Goal: Task Accomplishment & Management: Complete application form

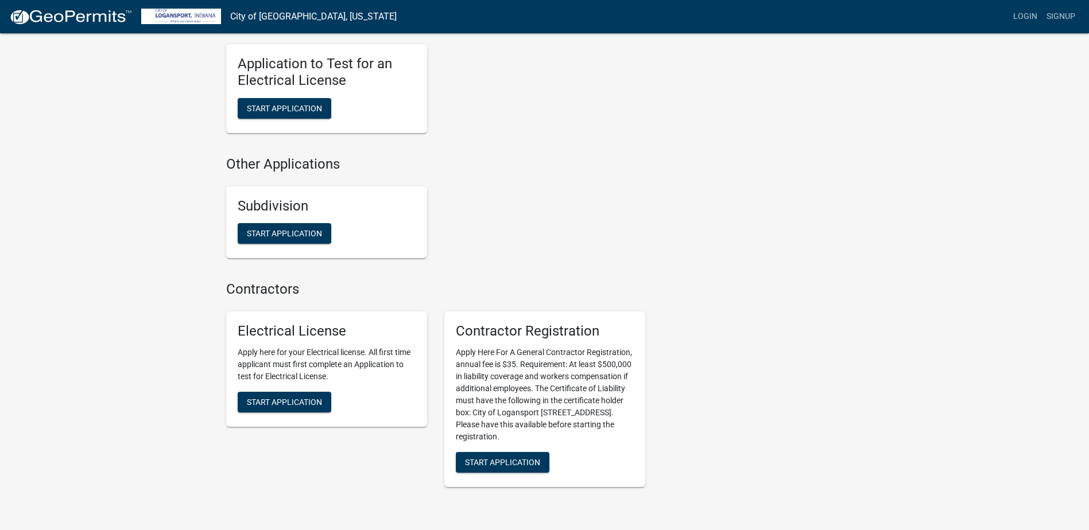
scroll to position [1064, 0]
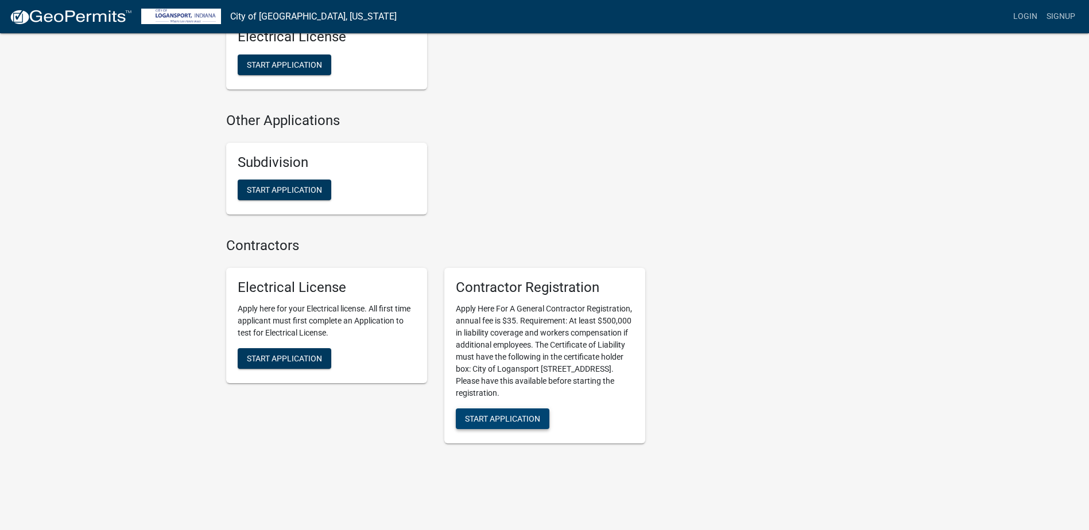
click at [503, 414] on span "Start Application" at bounding box center [502, 418] width 75 height 9
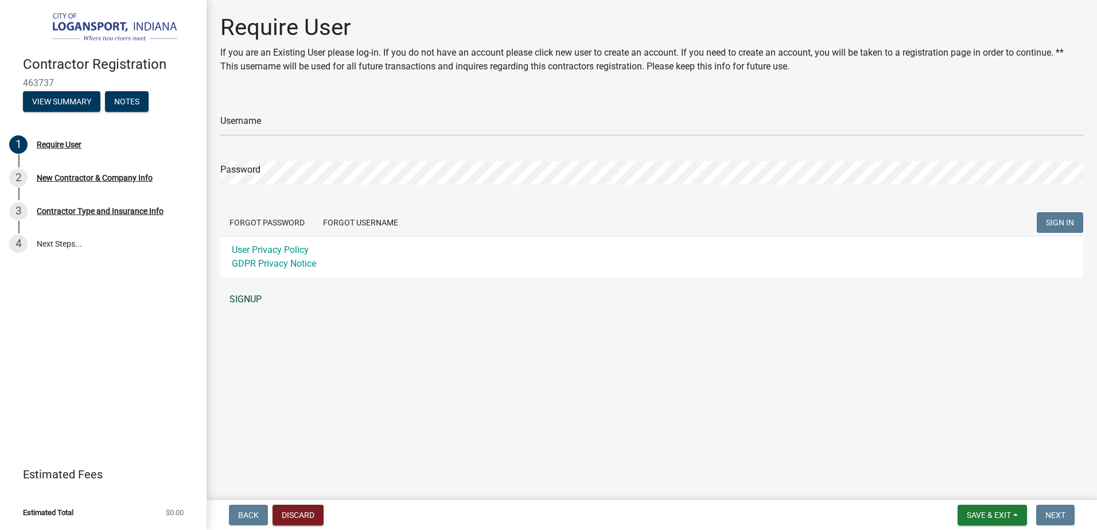
click at [245, 297] on link "SIGNUP" at bounding box center [651, 299] width 863 height 23
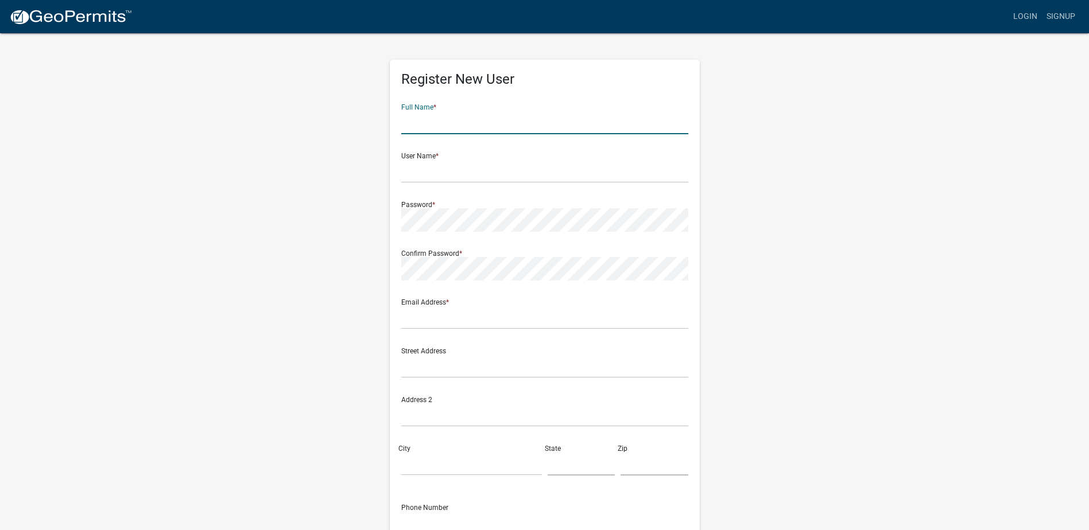
click at [427, 125] on input "text" at bounding box center [544, 123] width 287 height 24
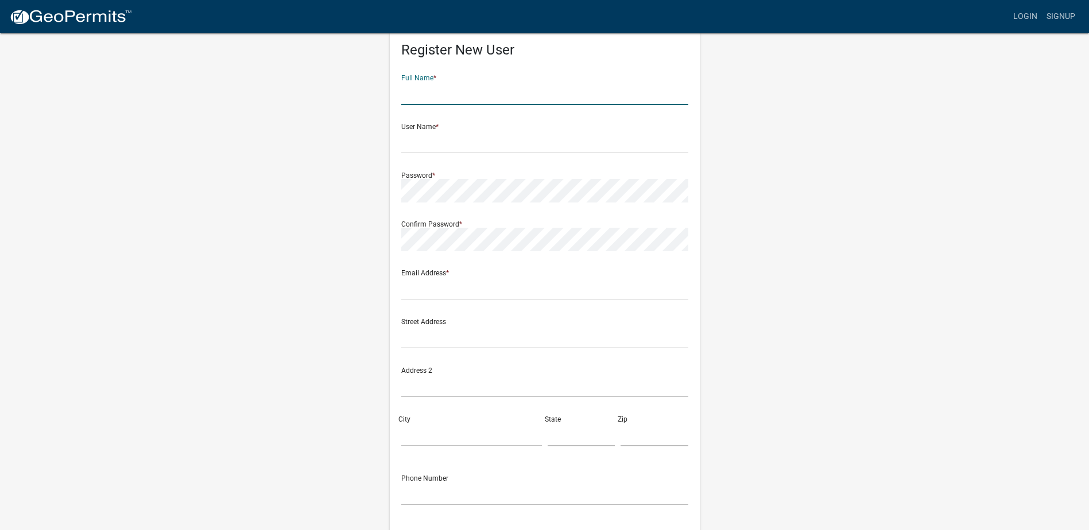
scroll to position [29, 0]
click at [448, 96] on input "text" at bounding box center [544, 94] width 287 height 24
type input "[PERSON_NAME]"
type input "[EMAIL_ADDRESS][DOMAIN_NAME]"
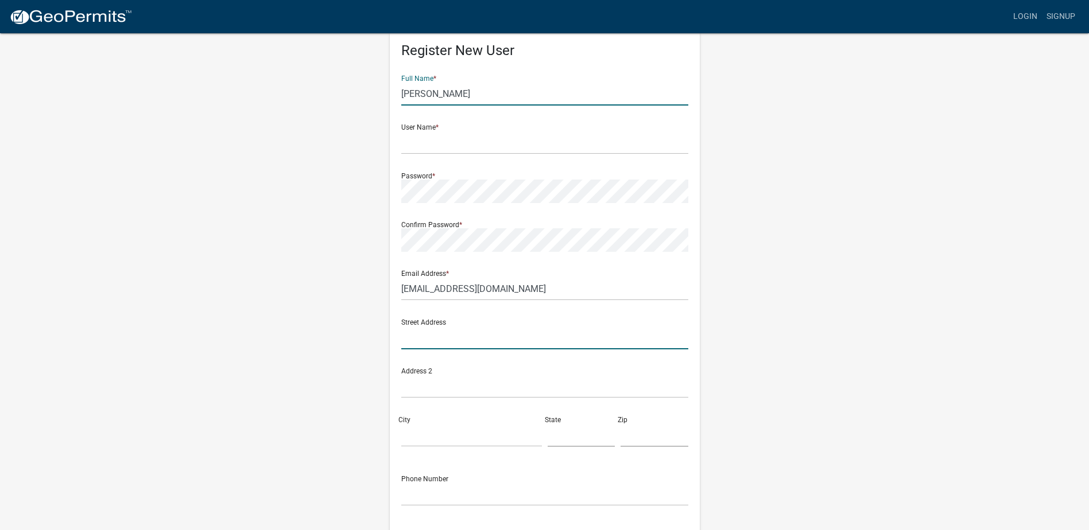
type input "[STREET_ADDRESS][US_STATE]"
type input "[GEOGRAPHIC_DATA]"
type input "IN"
type input "47906"
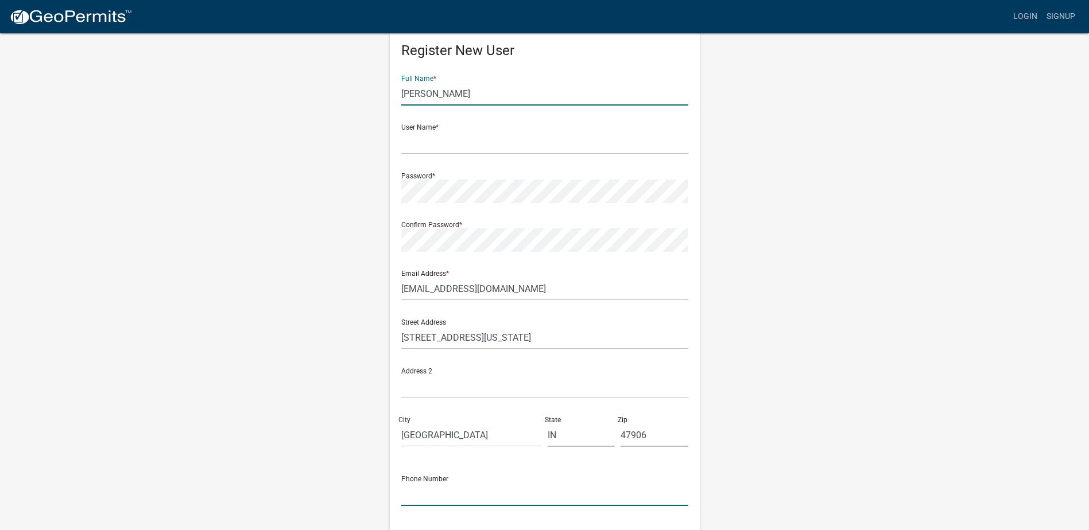
type input "7654144490"
click at [866, 180] on div "Register New User Full Name * James D Scharer User Name * Password * Confirm Pa…" at bounding box center [545, 310] width 654 height 614
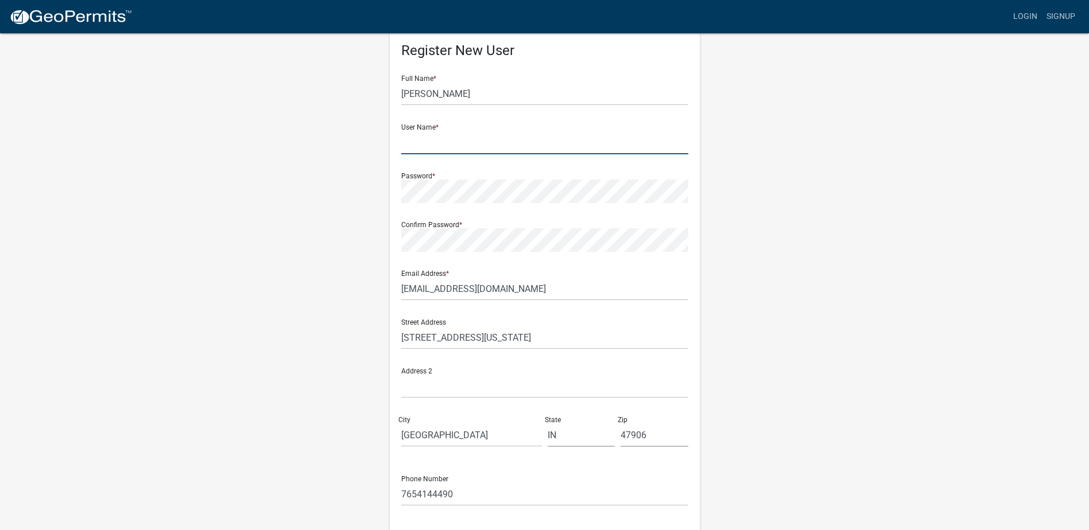
click at [439, 146] on input "text" at bounding box center [544, 143] width 287 height 24
type input "JSMI"
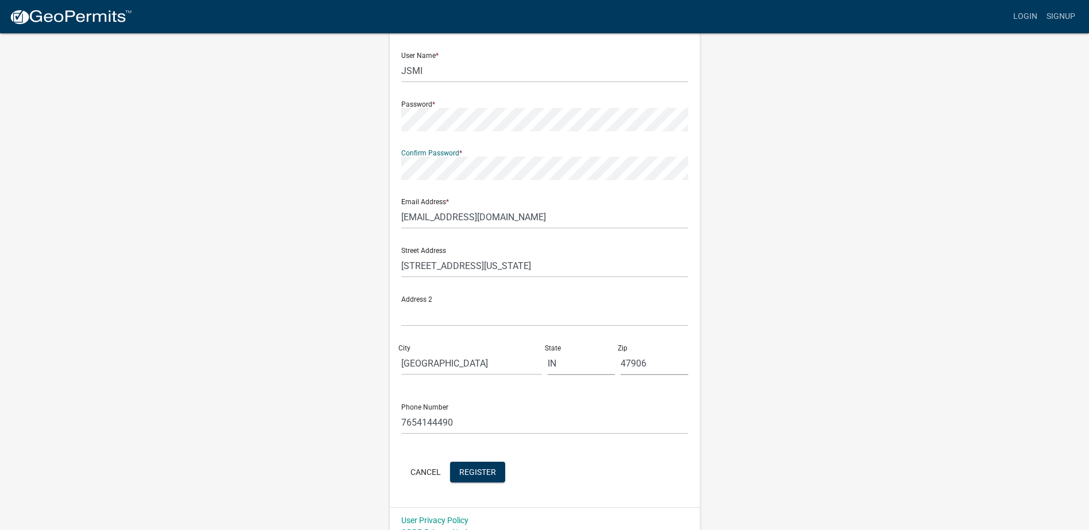
scroll to position [116, 0]
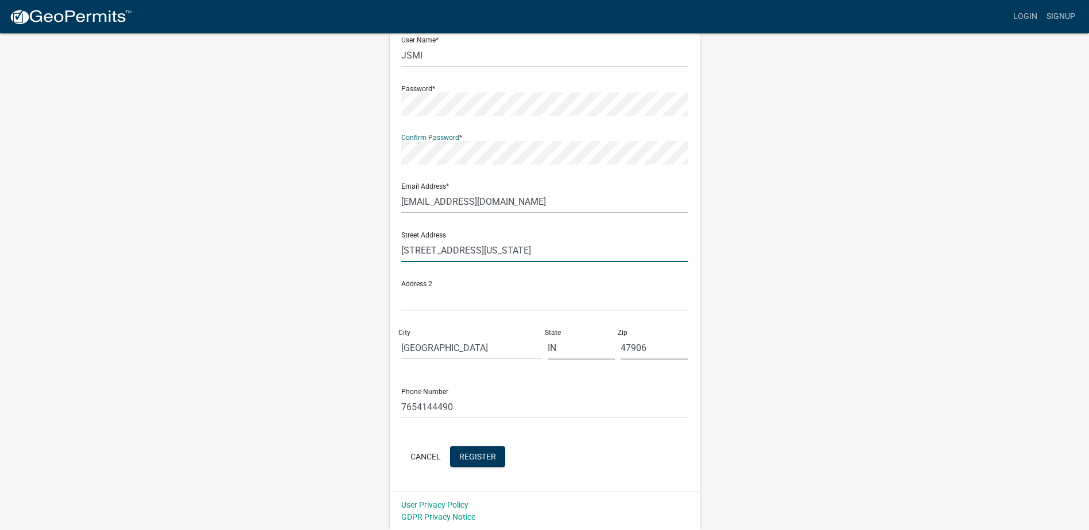
click at [663, 248] on input "1911 Chenango Pl, West Lafayette, Indiana 47906, United States" at bounding box center [544, 251] width 287 height 24
type input "1"
type input "2708 N 475 W"
click at [813, 263] on div "Register New User Full Name * James D Scharer User Name * JSMI Password * Confi…" at bounding box center [545, 223] width 654 height 614
click at [489, 461] on span "Register" at bounding box center [477, 456] width 37 height 9
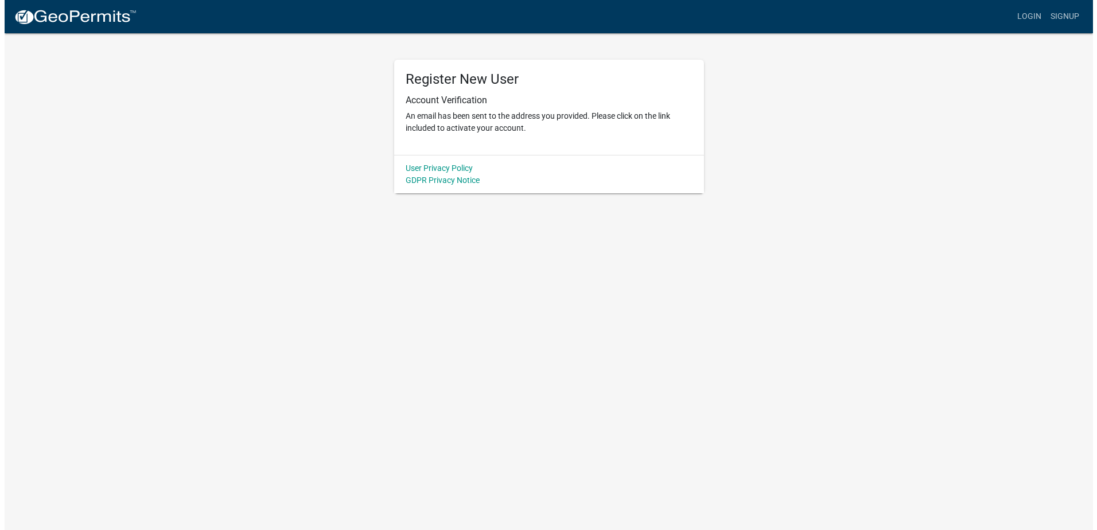
scroll to position [0, 0]
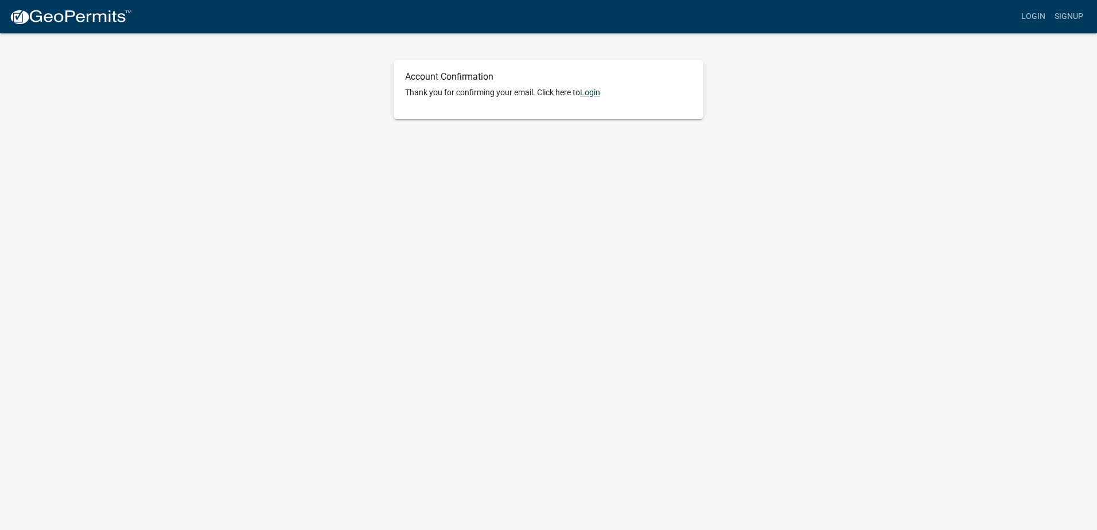
click at [595, 94] on link "Login" at bounding box center [590, 92] width 20 height 9
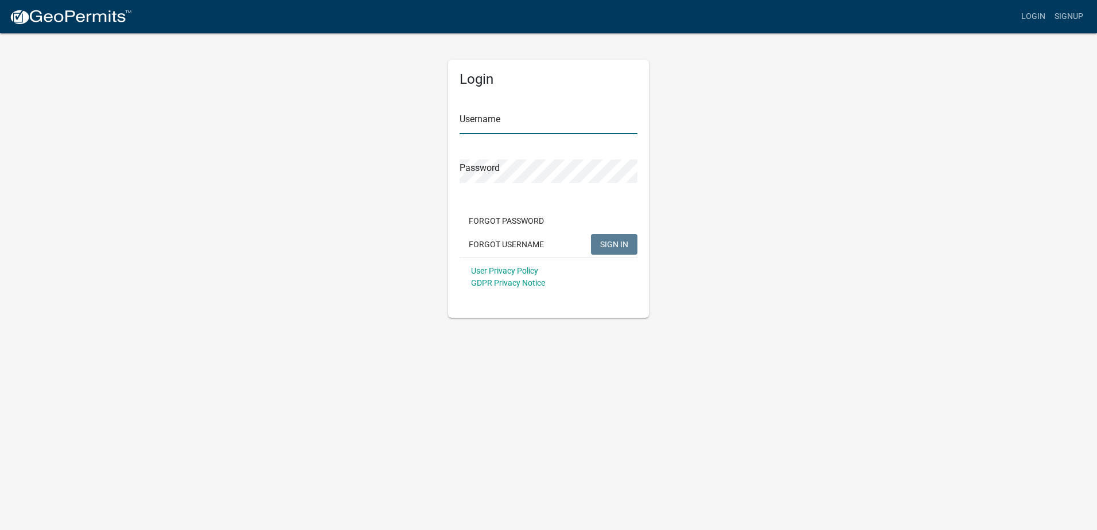
type input "JSMI"
click at [612, 242] on span "SIGN IN" at bounding box center [614, 243] width 28 height 9
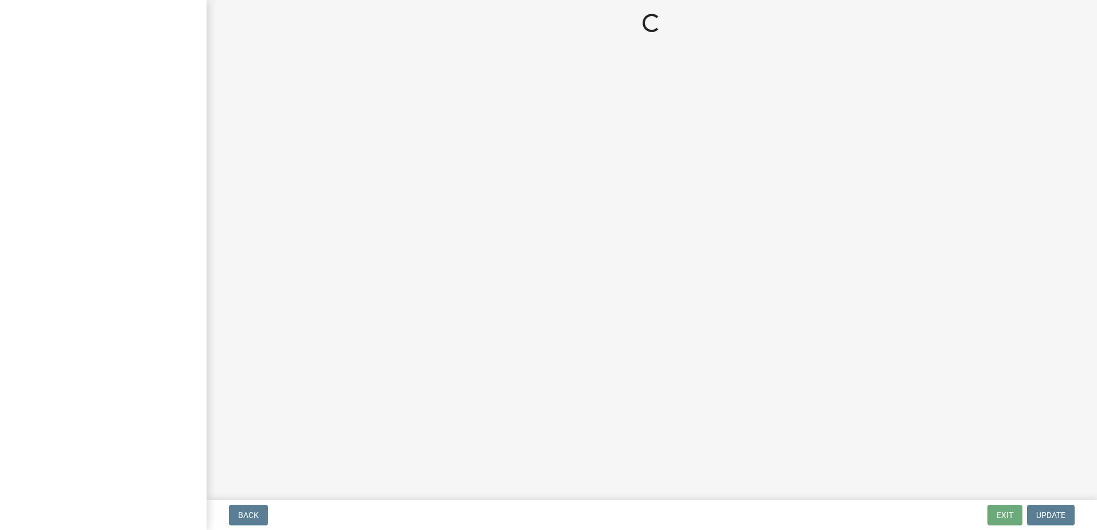
select select "IN"
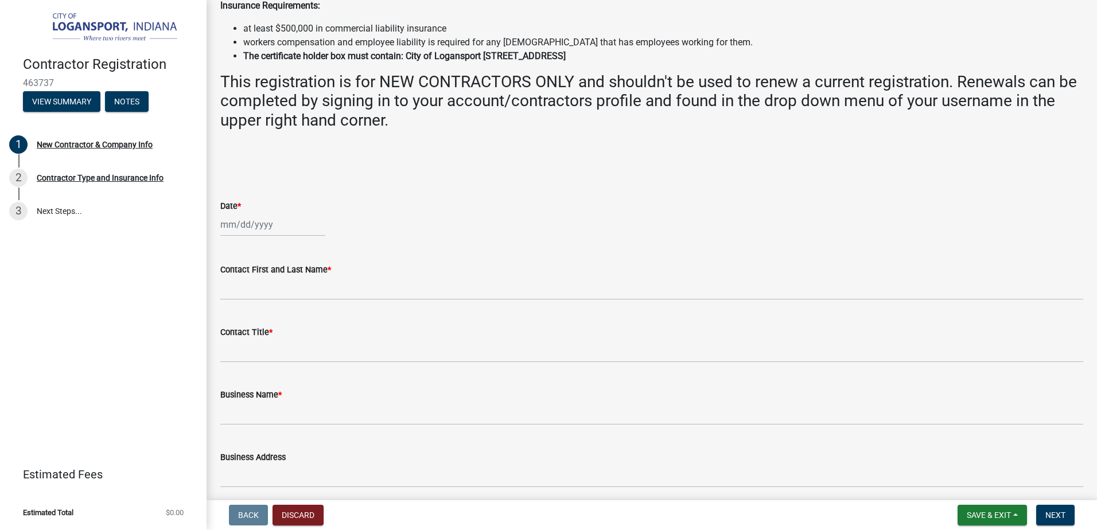
scroll to position [209, 0]
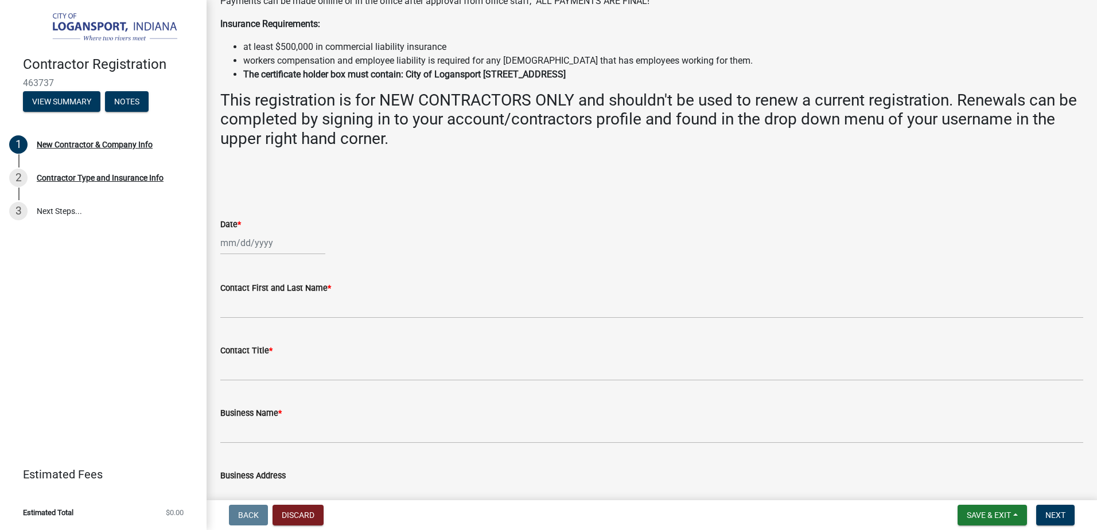
click at [237, 238] on div at bounding box center [272, 243] width 105 height 24
select select "8"
select select "2025"
click at [281, 340] on div "14" at bounding box center [287, 341] width 18 height 18
type input "[DATE]"
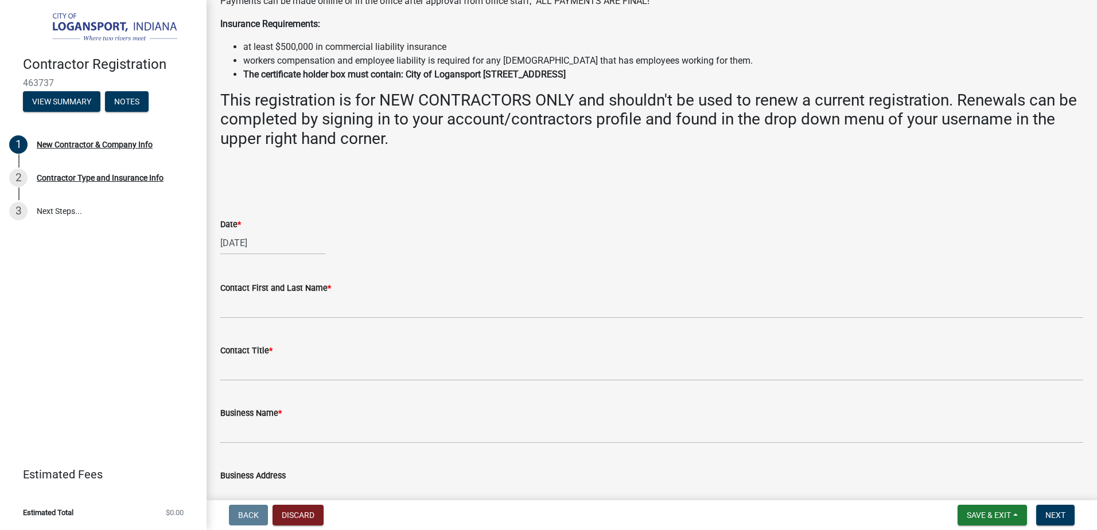
click at [443, 215] on div "Date * 08/14/2025" at bounding box center [651, 227] width 863 height 53
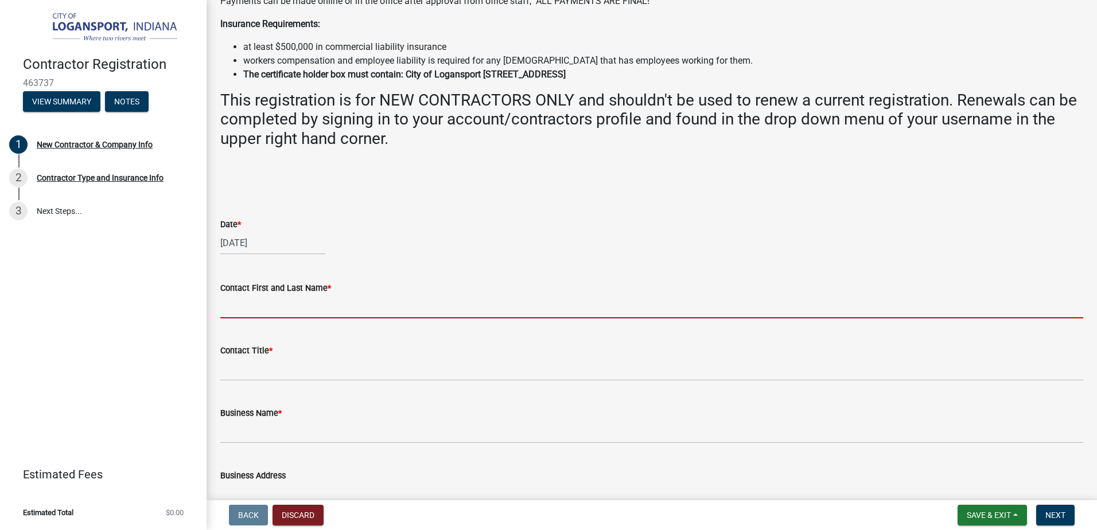
click at [241, 307] on input "Contact First and Last Name *" at bounding box center [651, 307] width 863 height 24
type input "James D Scharer"
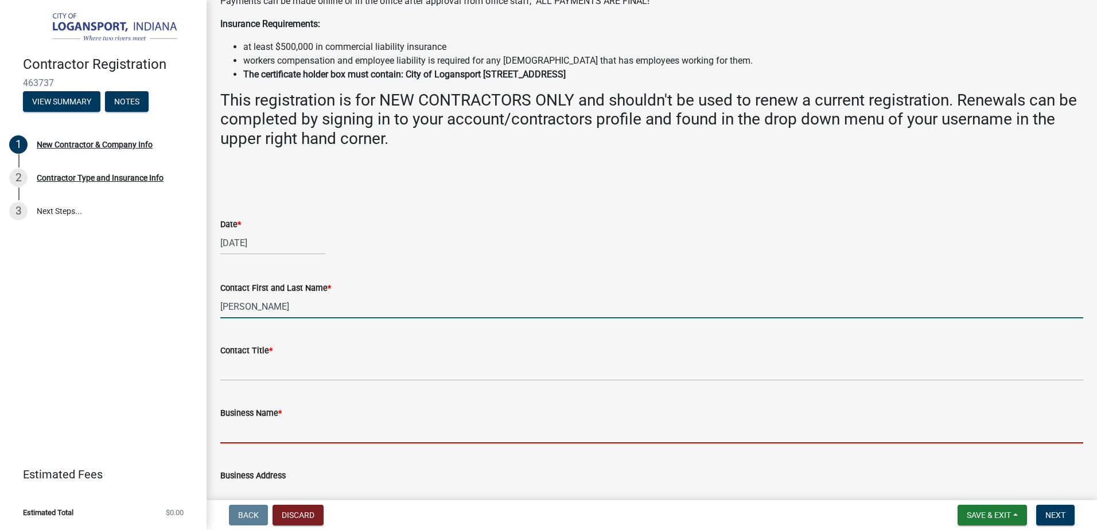
type input "[PERSON_NAME] MASONRY INC"
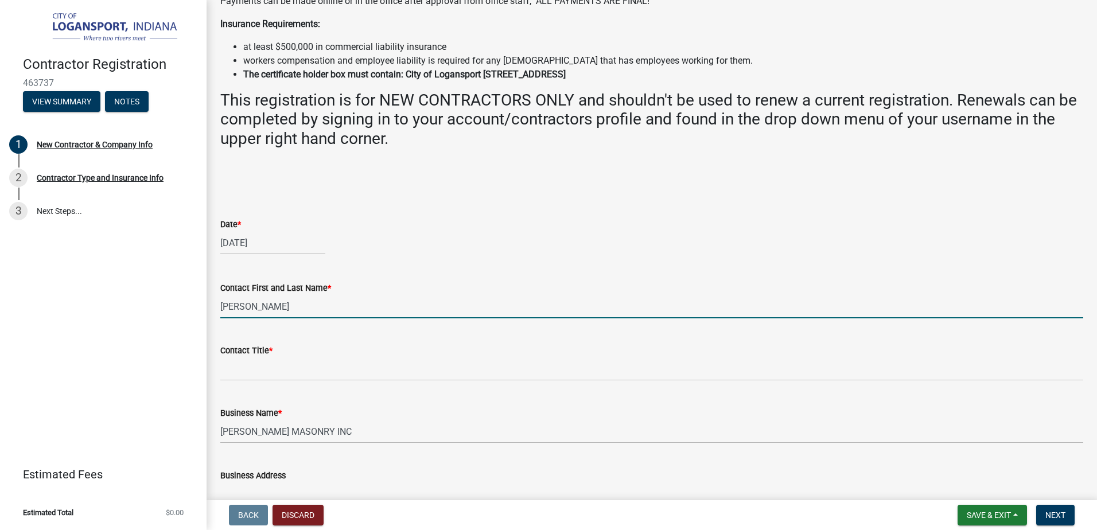
type input "1911 Chenango Pl, West Lafayette, Indiana 47906, United States"
click at [255, 307] on input "James D Scharer" at bounding box center [651, 307] width 863 height 24
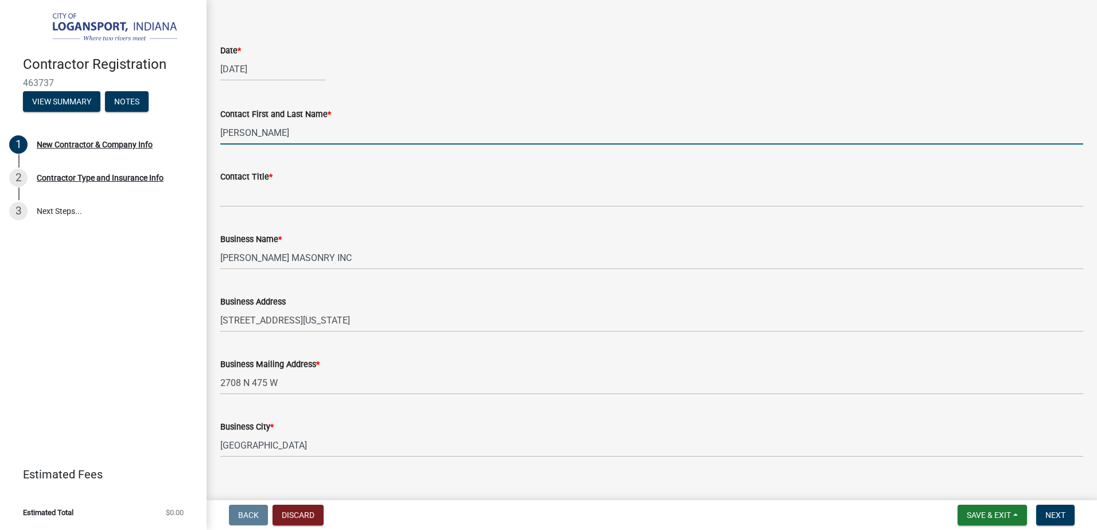
scroll to position [405, 0]
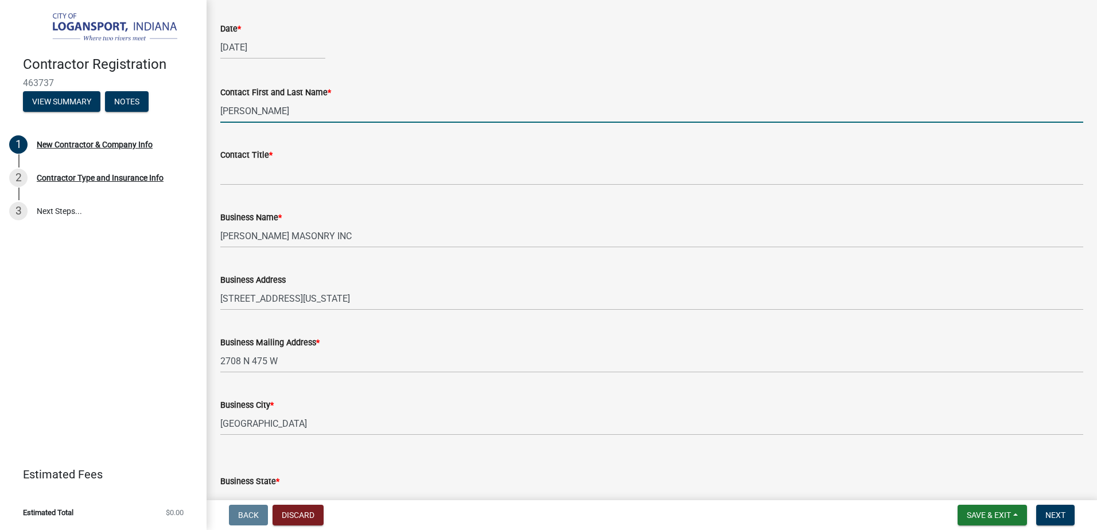
type input "[PERSON_NAME]"
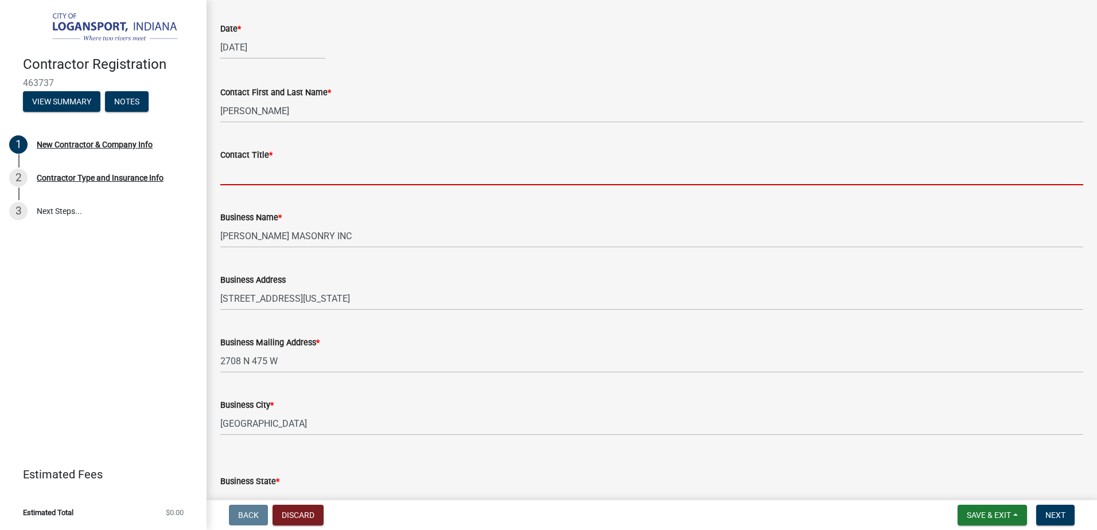
click at [240, 172] on input "Contact Title *" at bounding box center [651, 174] width 863 height 24
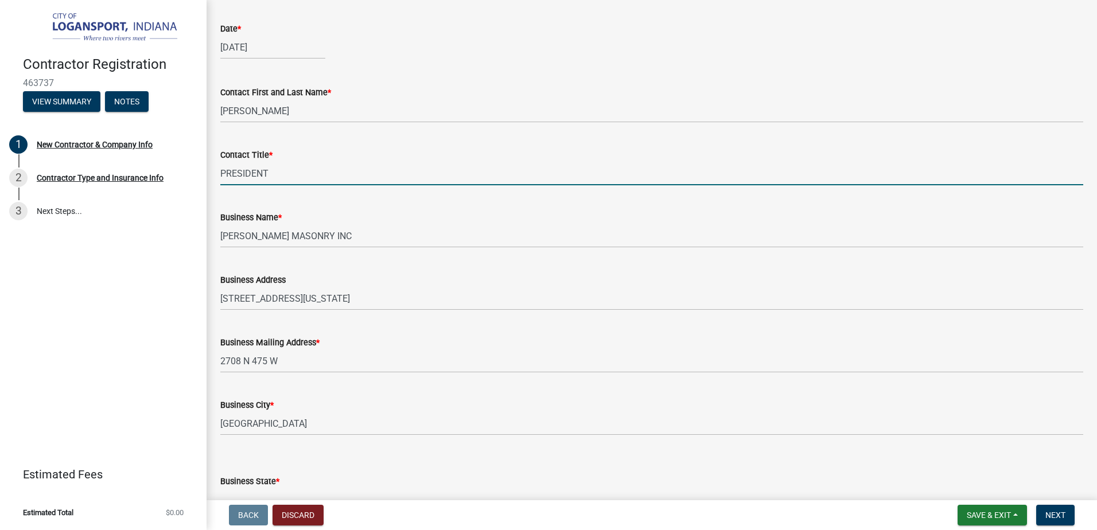
type input "PRESIDENT"
click at [548, 262] on div "Business Address 1911 Chenango Pl, West Lafayette, Indiana 47906, United States" at bounding box center [651, 283] width 863 height 53
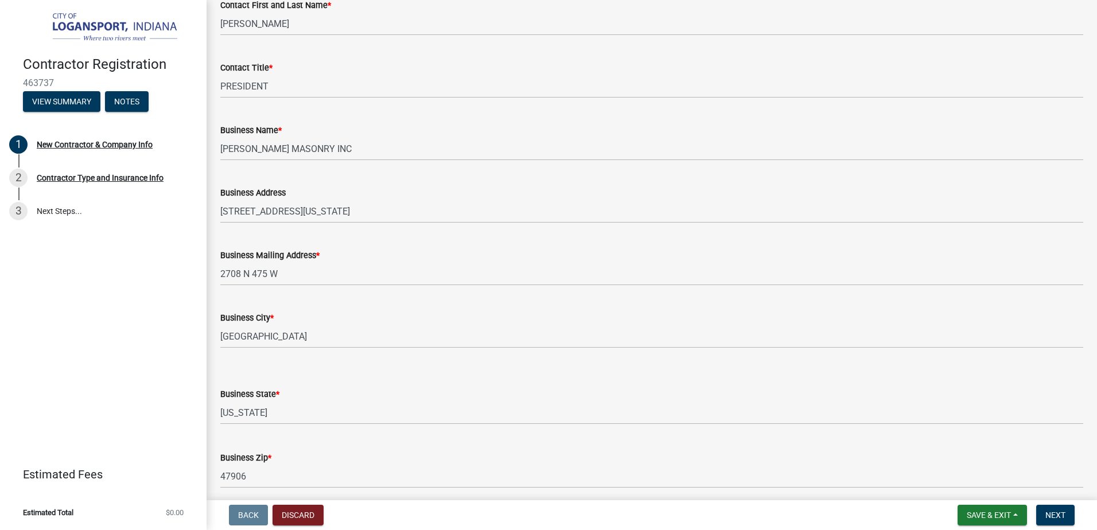
scroll to position [505, 0]
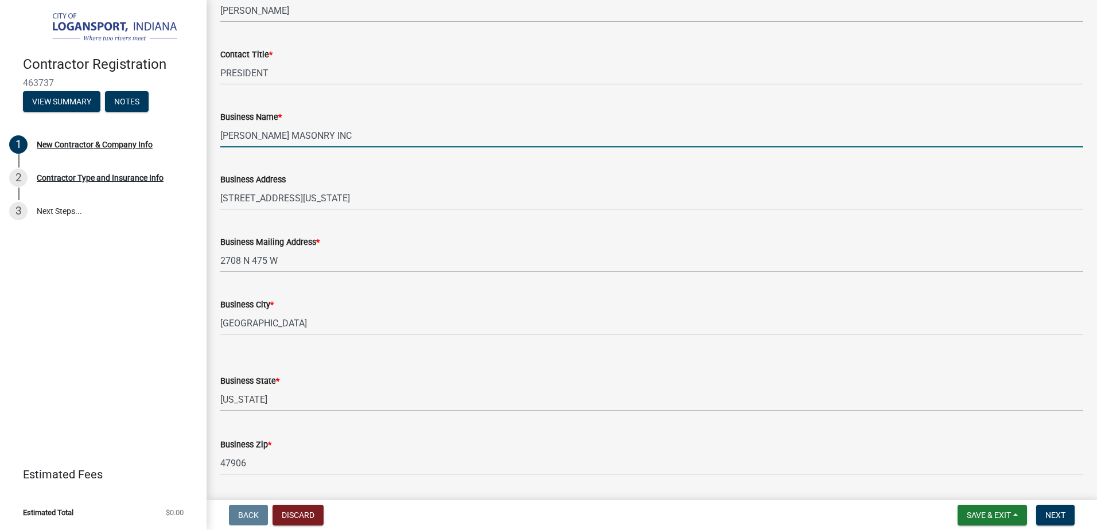
click at [363, 132] on input "[PERSON_NAME] MASONRY INC" at bounding box center [651, 136] width 863 height 24
type input "[PERSON_NAME] MASONRY INC"
click at [468, 236] on div "Business Mailing Address *" at bounding box center [651, 242] width 863 height 14
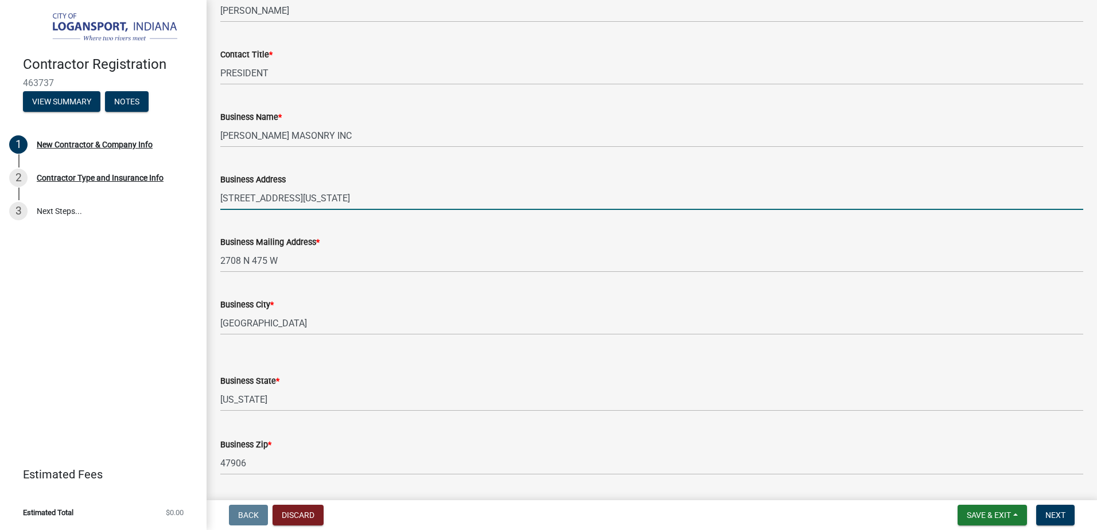
click at [491, 199] on input "1911 Chenango Pl, West Lafayette, Indiana 47906, United States" at bounding box center [651, 199] width 863 height 24
type input "1"
click at [228, 197] on input "Business Address" at bounding box center [651, 199] width 863 height 24
type input "2708 N 475 W"
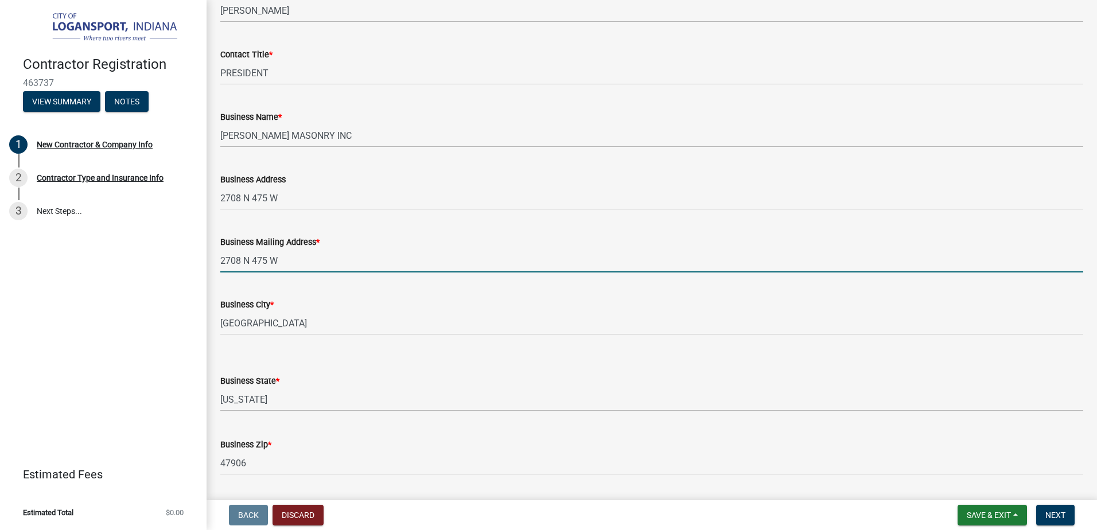
click at [295, 265] on input "2708 N 475 W" at bounding box center [651, 261] width 863 height 24
click at [297, 261] on input "2708 N 475 W" at bounding box center [651, 261] width 863 height 24
type input "2"
click at [405, 305] on div "Business City *" at bounding box center [651, 305] width 863 height 14
click at [301, 260] on input "PO BOX 2393" at bounding box center [651, 261] width 863 height 24
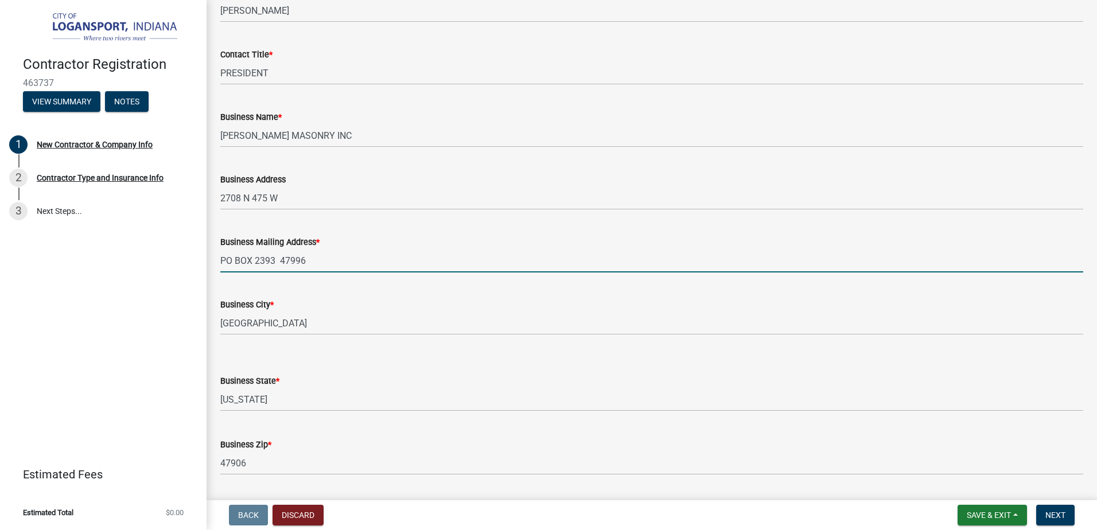
click at [279, 262] on input "PO BOX 2393 47996" at bounding box center [651, 261] width 863 height 24
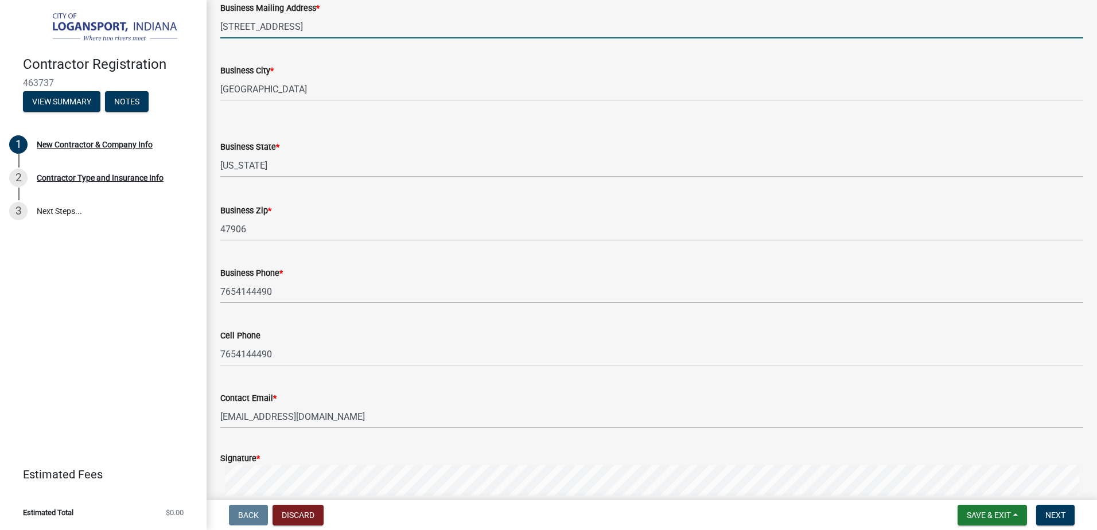
scroll to position [736, 0]
type input "[STREET_ADDRESS]"
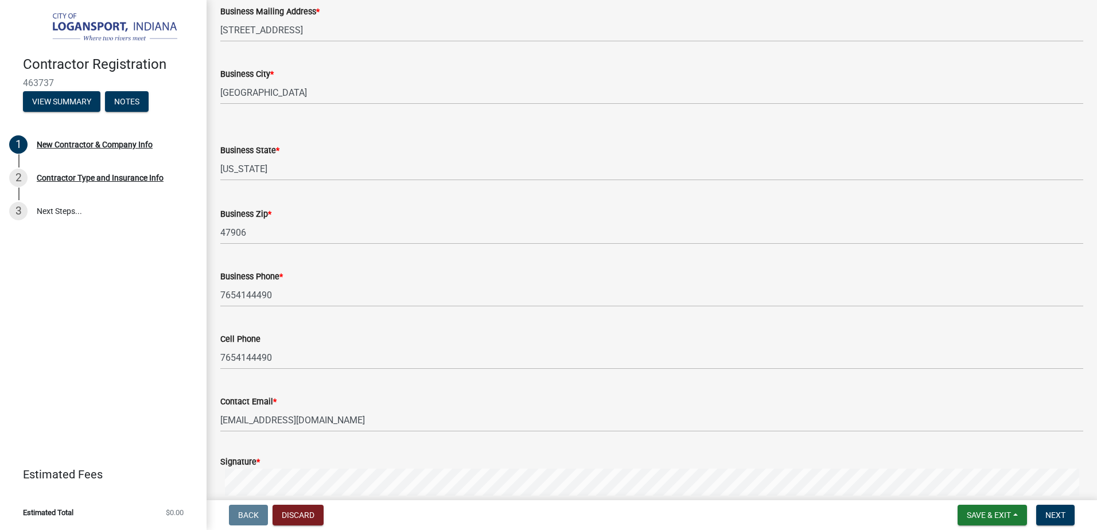
drag, startPoint x: 1087, startPoint y: 305, endPoint x: 1087, endPoint y: 316, distance: 10.9
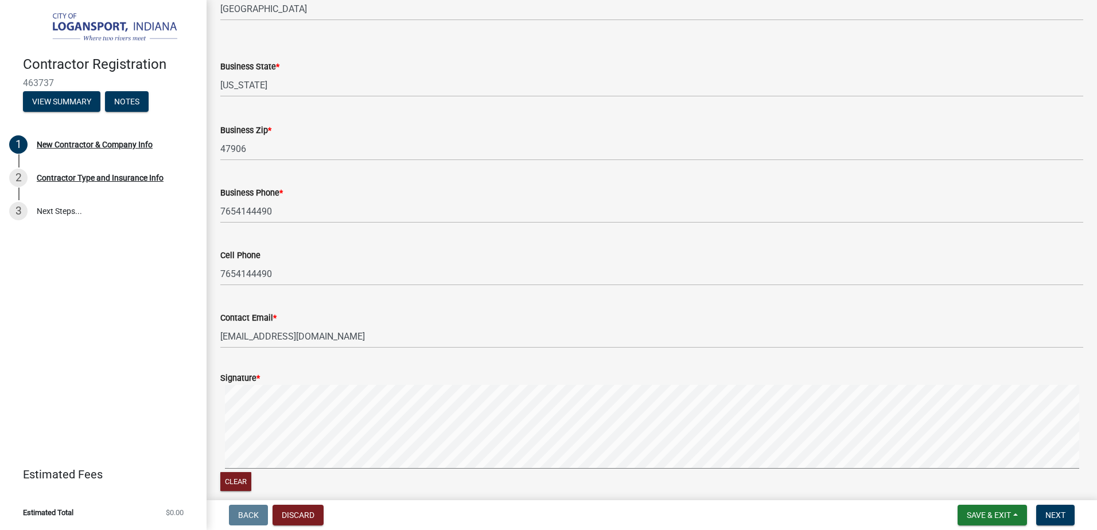
scroll to position [873, 0]
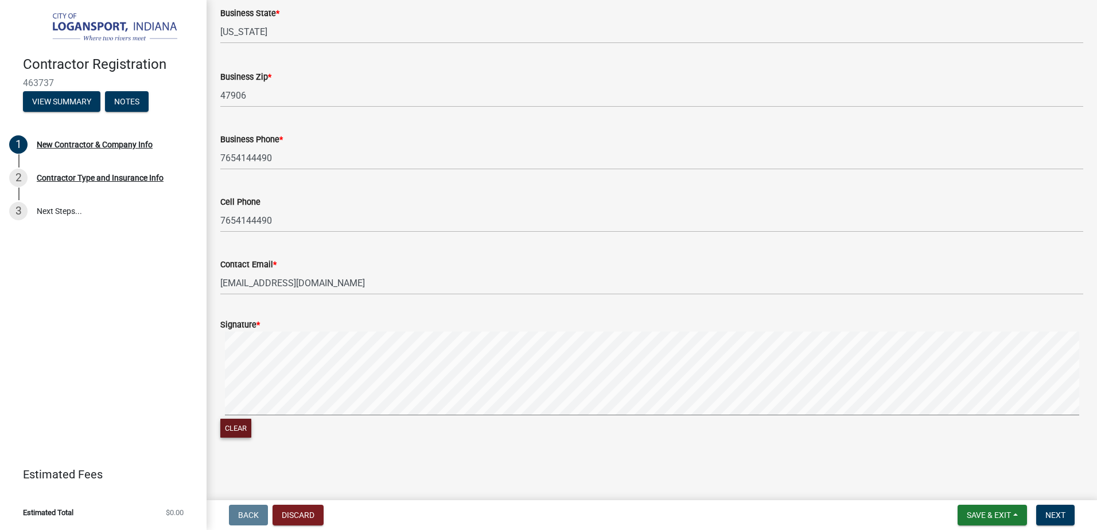
click at [232, 425] on button "Clear" at bounding box center [235, 428] width 31 height 19
click at [229, 424] on button "Clear" at bounding box center [235, 428] width 31 height 19
click at [234, 425] on button "Clear" at bounding box center [235, 428] width 31 height 19
click at [317, 313] on form "Signature * Clear" at bounding box center [651, 372] width 863 height 137
click at [235, 424] on button "Clear" at bounding box center [235, 428] width 31 height 19
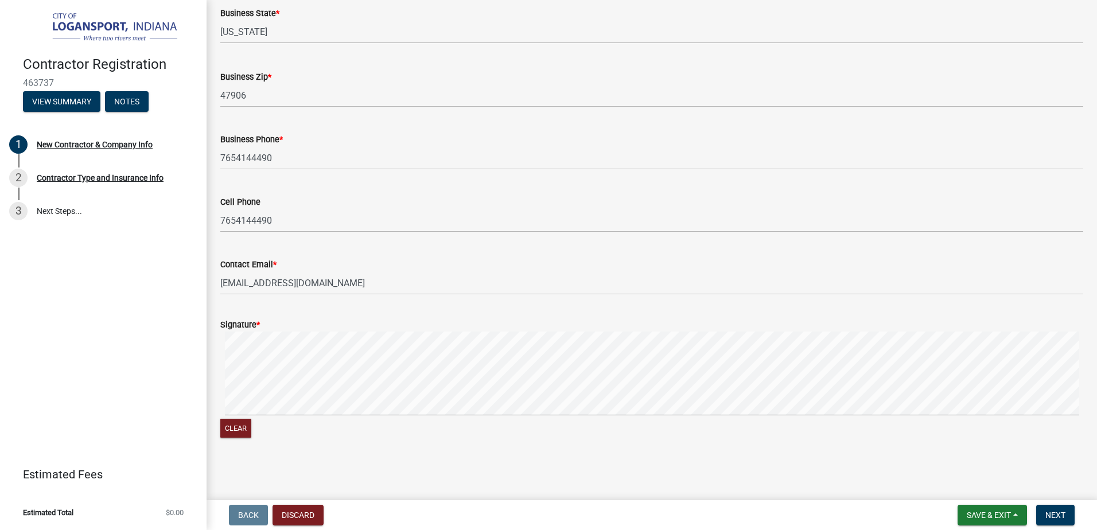
drag, startPoint x: 465, startPoint y: 456, endPoint x: 315, endPoint y: 442, distance: 151.1
click at [994, 515] on span "Save & Exit" at bounding box center [989, 515] width 44 height 9
click at [1061, 516] on span "Next" at bounding box center [1056, 515] width 20 height 9
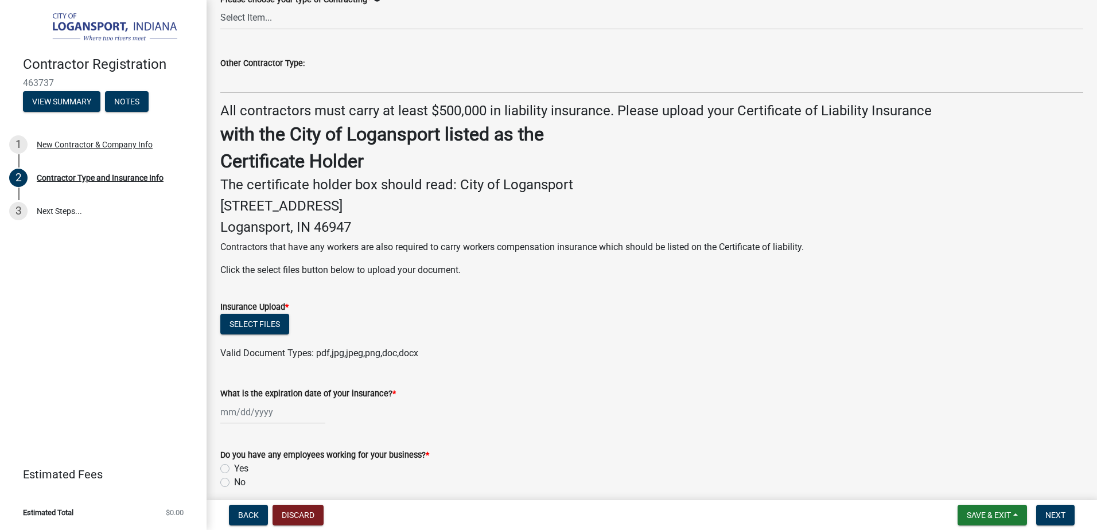
scroll to position [133, 0]
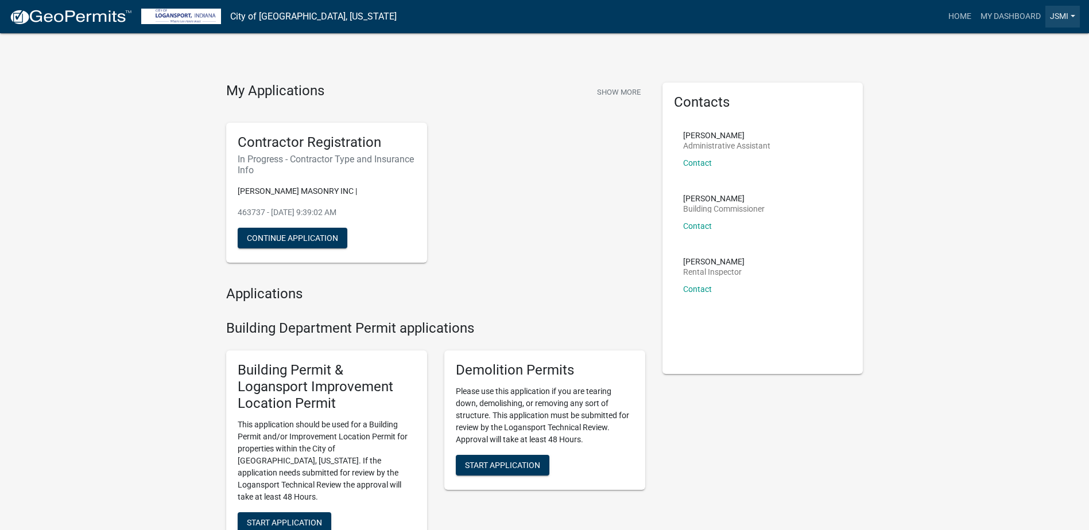
click at [1055, 13] on link "JSMI" at bounding box center [1062, 17] width 34 height 22
click at [1058, 10] on link "JSMI" at bounding box center [1062, 17] width 34 height 22
click at [278, 234] on button "Continue Application" at bounding box center [293, 238] width 110 height 21
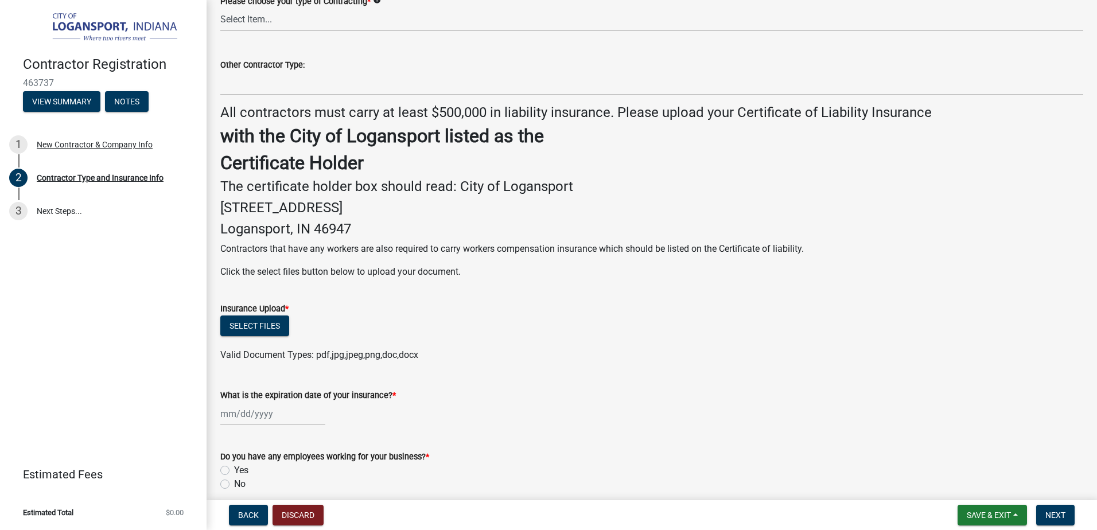
scroll to position [119, 0]
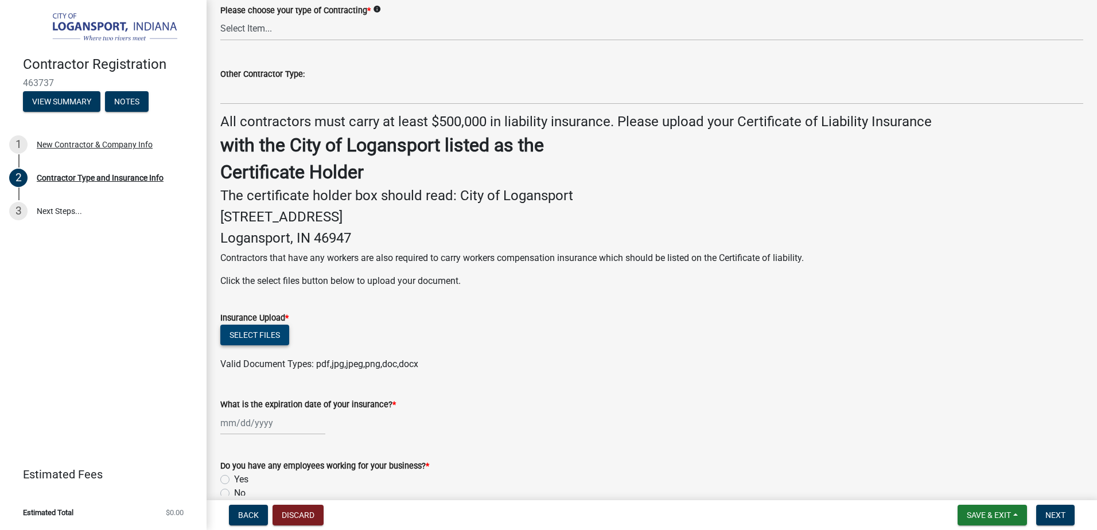
click at [250, 333] on button "Select files" at bounding box center [254, 335] width 69 height 21
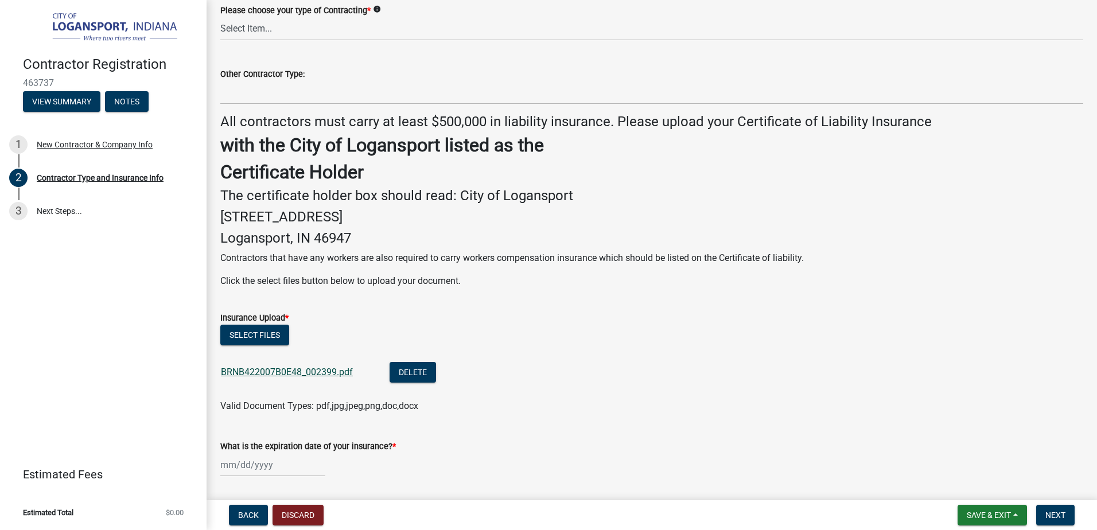
click at [268, 371] on link "BRNB422007B0E48_002399.pdf" at bounding box center [287, 372] width 132 height 11
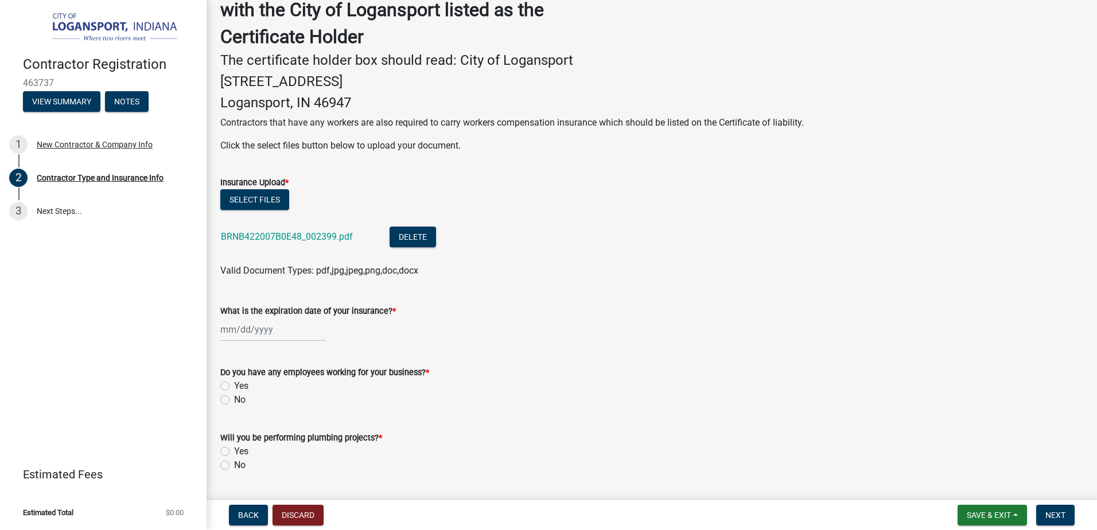
scroll to position [286, 0]
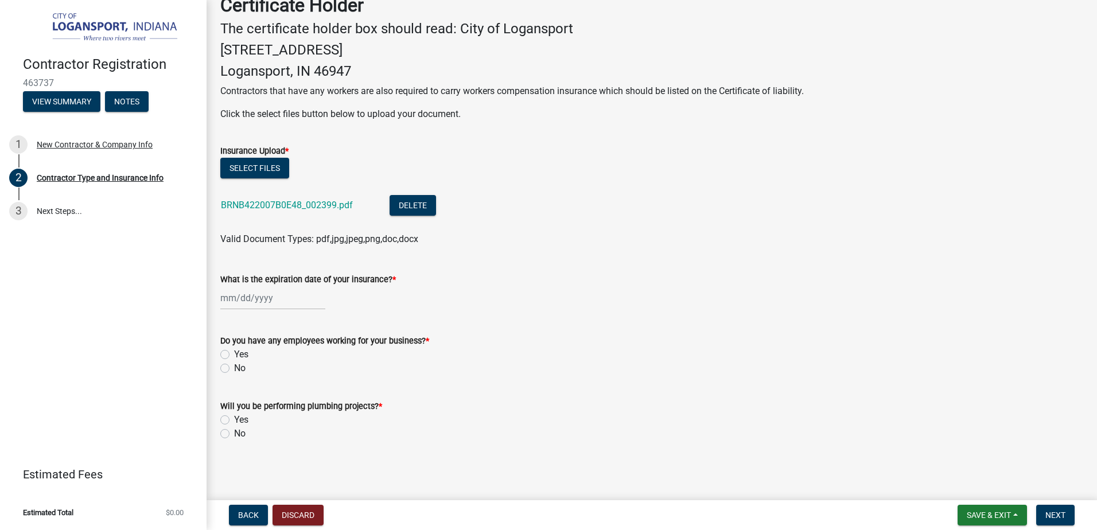
click at [234, 357] on label "Yes" at bounding box center [241, 355] width 14 height 14
click at [234, 355] on input "Yes" at bounding box center [237, 351] width 7 height 7
radio input "true"
click at [234, 434] on label "No" at bounding box center [239, 434] width 11 height 14
click at [234, 434] on input "No" at bounding box center [237, 430] width 7 height 7
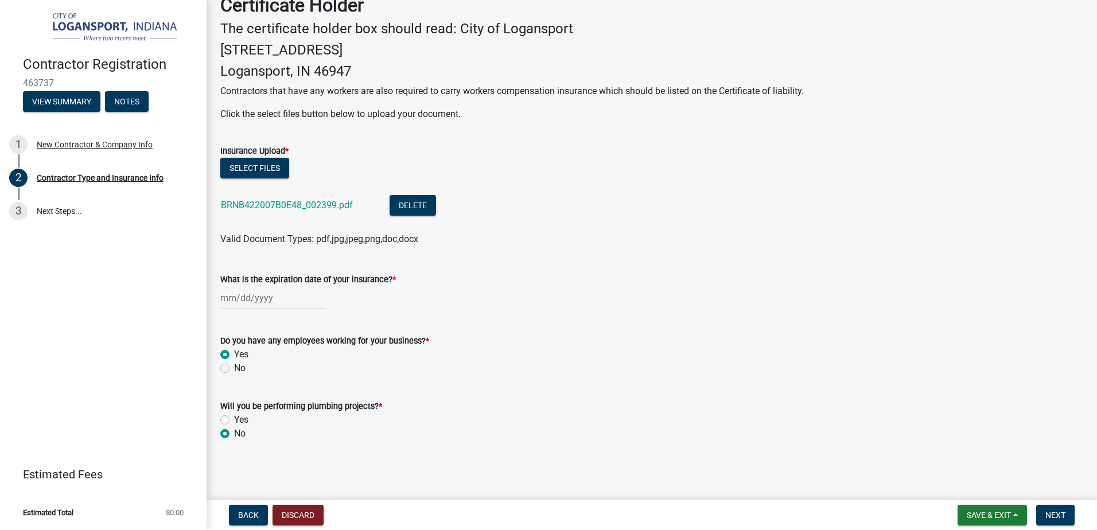
radio input "true"
click at [229, 298] on div at bounding box center [272, 298] width 105 height 24
select select "8"
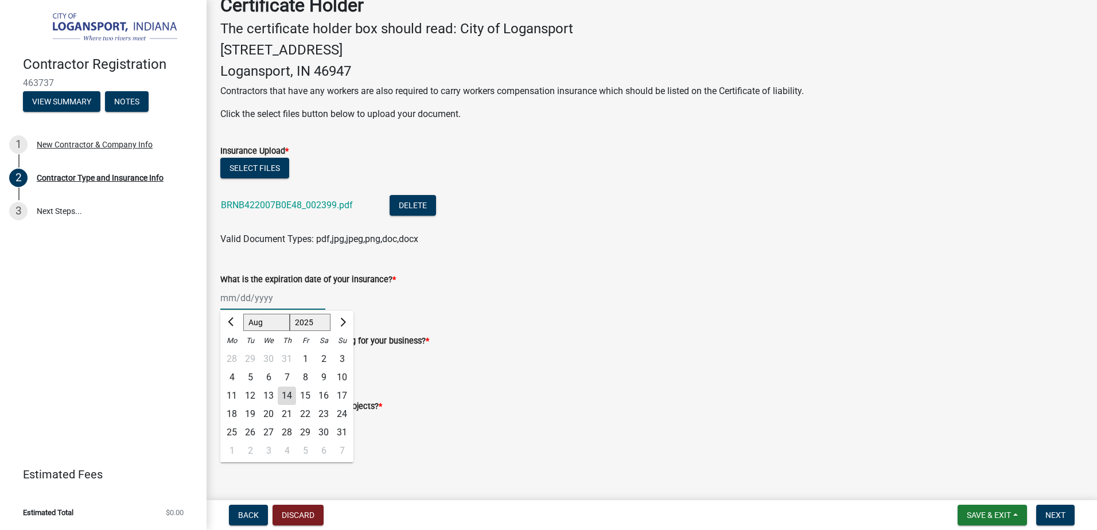
click at [234, 293] on input "What is the expiration date of your insurance? *" at bounding box center [272, 298] width 105 height 24
click at [234, 291] on input "What is the expiration date of your insurance? *" at bounding box center [272, 298] width 105 height 24
drag, startPoint x: 234, startPoint y: 297, endPoint x: 238, endPoint y: 301, distance: 6.1
click at [234, 297] on input "What is the expiration date of your insurance? *" at bounding box center [272, 298] width 105 height 24
click at [236, 299] on input "What is the expiration date of your insurance? *" at bounding box center [272, 298] width 105 height 24
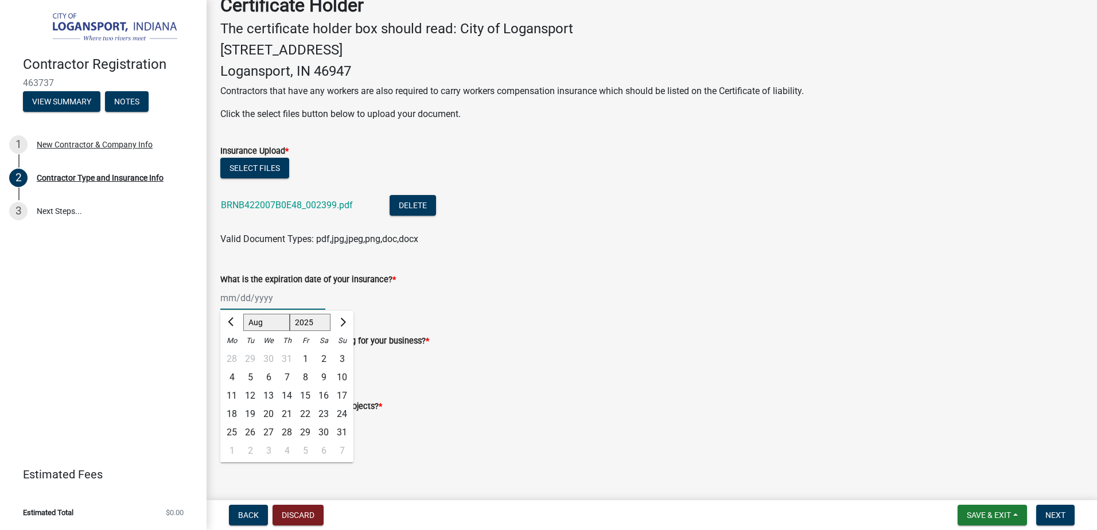
click at [323, 323] on select "1525 1526 1527 1528 1529 1530 1531 1532 1533 1534 1535 1536 1537 1538 1539 1540…" at bounding box center [310, 322] width 41 height 17
select select "2026"
click at [290, 314] on select "1525 1526 1527 1528 1529 1530 1531 1532 1533 1534 1535 1536 1537 1538 1539 1540…" at bounding box center [310, 322] width 41 height 17
click at [228, 320] on button "Previous month" at bounding box center [232, 322] width 14 height 18
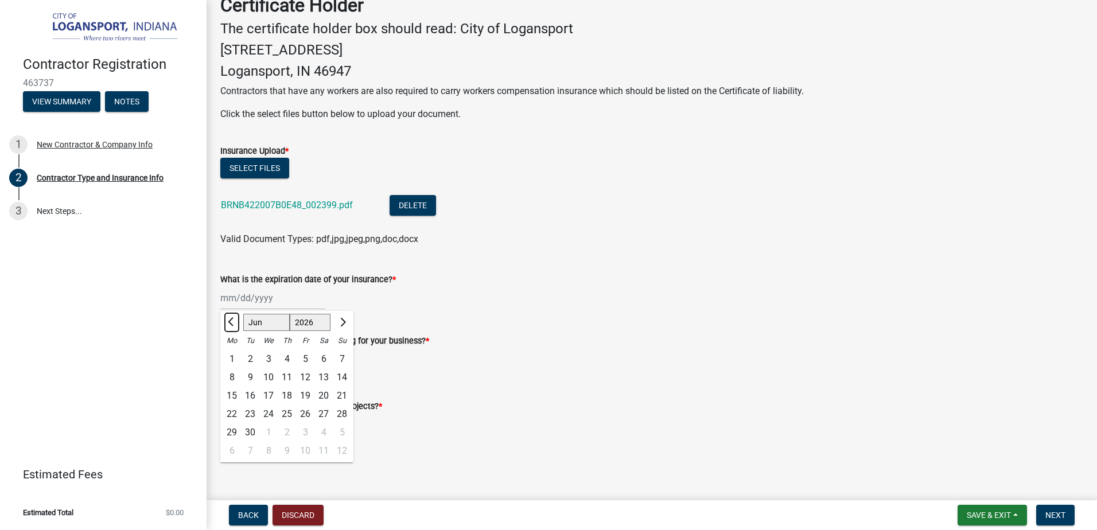
click at [228, 320] on button "Previous month" at bounding box center [232, 322] width 14 height 18
click at [230, 316] on button "Previous month" at bounding box center [232, 322] width 14 height 18
click at [344, 320] on span "Next month" at bounding box center [342, 321] width 9 height 9
select select "4"
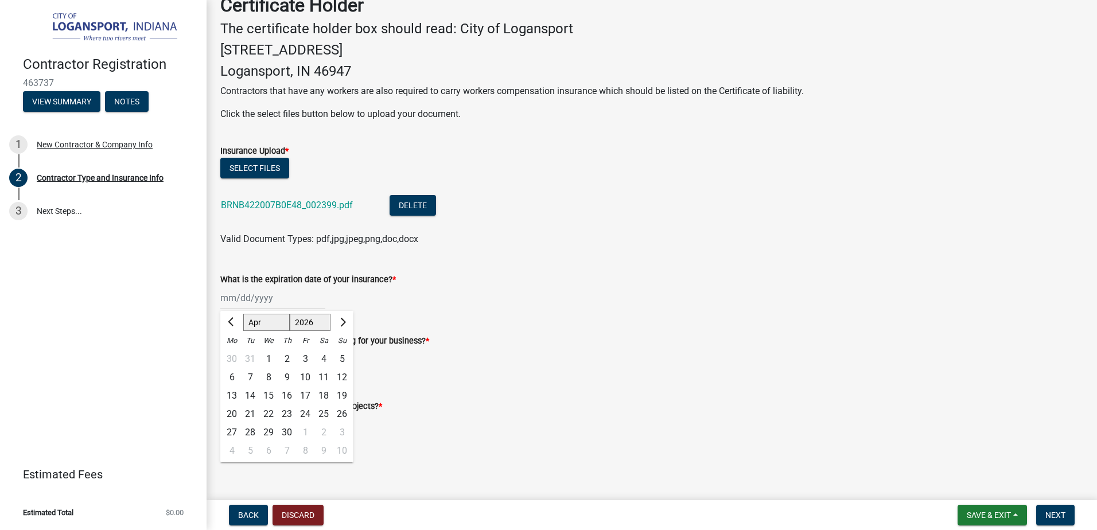
click at [340, 394] on div "19" at bounding box center [342, 396] width 18 height 18
type input "[DATE]"
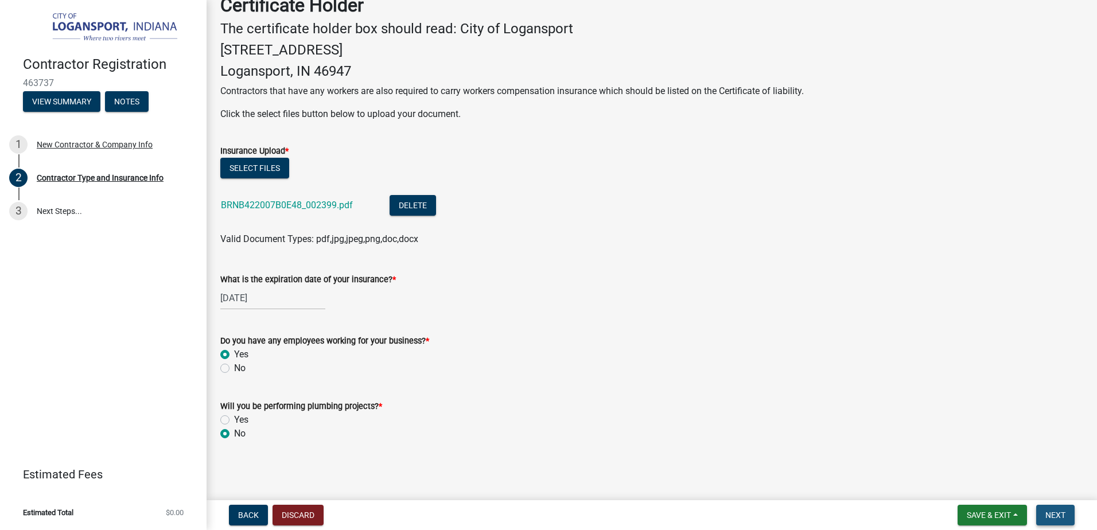
click at [1056, 517] on span "Next" at bounding box center [1056, 515] width 20 height 9
click at [1056, 514] on span "Next" at bounding box center [1056, 515] width 20 height 9
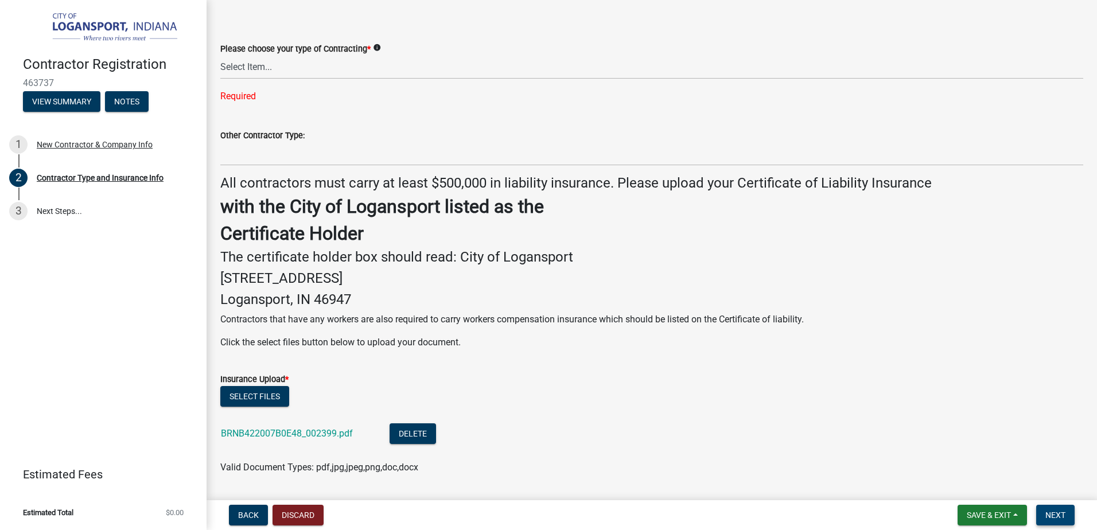
scroll to position [0, 0]
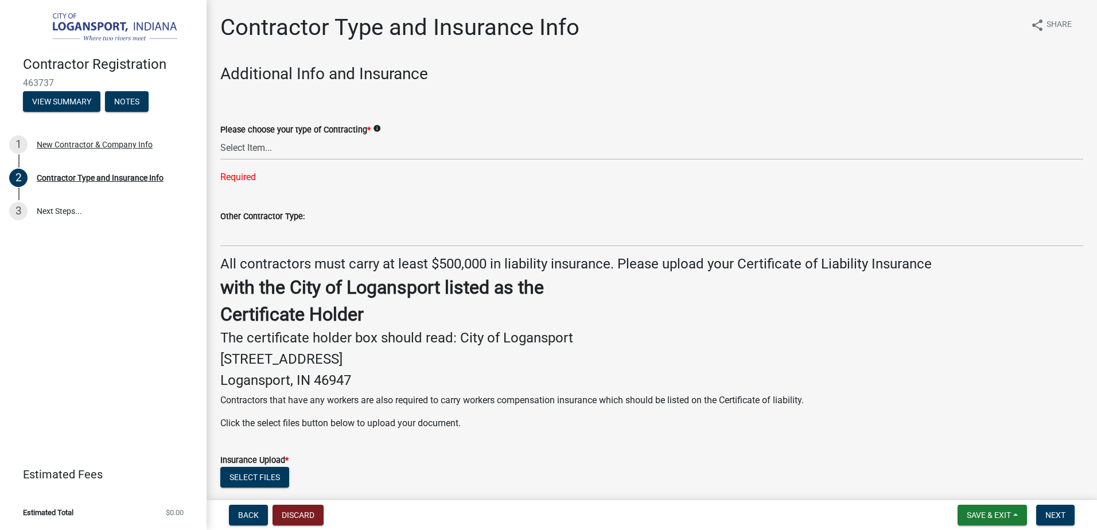
click at [246, 170] on div "Required" at bounding box center [651, 177] width 863 height 14
click at [236, 184] on div "Required" at bounding box center [651, 177] width 863 height 14
drag, startPoint x: 236, startPoint y: 177, endPoint x: 248, endPoint y: 172, distance: 12.9
click at [236, 177] on div "Required" at bounding box center [651, 177] width 863 height 14
click at [254, 146] on select "Select Item... Plumber General HVAC Roofer Tree Service Demo Other" at bounding box center [651, 149] width 863 height 24
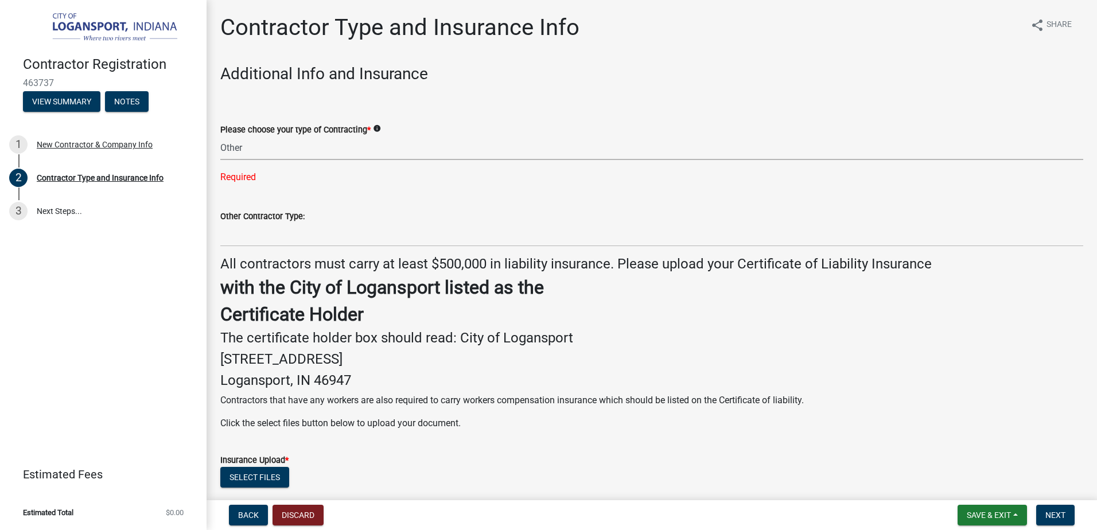
click at [220, 137] on select "Select Item... Plumber General HVAC Roofer Tree Service Demo Other" at bounding box center [651, 149] width 863 height 24
select select "685c3b33-4b2e-4886-8206-8c4246ca30b6"
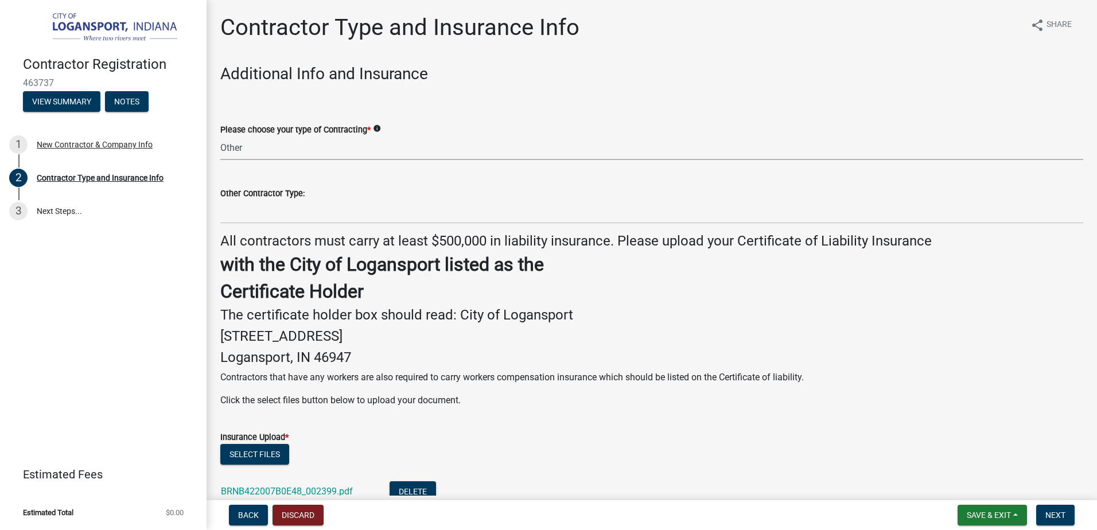
click at [351, 123] on div "Please choose your type of Contracting * info" at bounding box center [651, 130] width 863 height 14
click at [350, 129] on label "Please choose your type of Contracting *" at bounding box center [295, 130] width 150 height 8
click at [350, 137] on select "Select Item... Plumber General HVAC Roofer Tree Service Demo Other" at bounding box center [651, 149] width 863 height 24
click at [378, 129] on icon "info" at bounding box center [377, 129] width 8 height 8
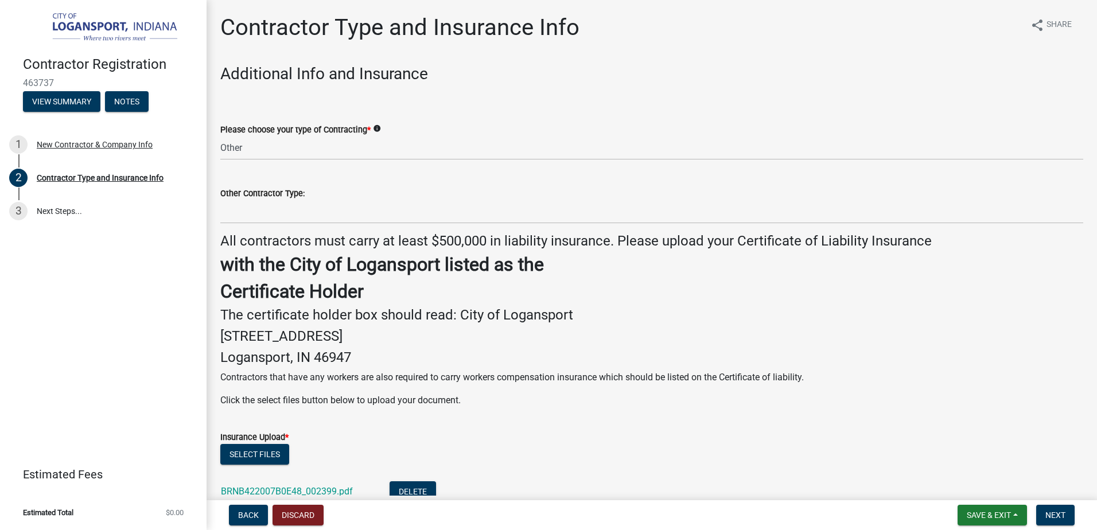
click at [526, 125] on div "Please choose your type of Contracting * info" at bounding box center [651, 130] width 863 height 14
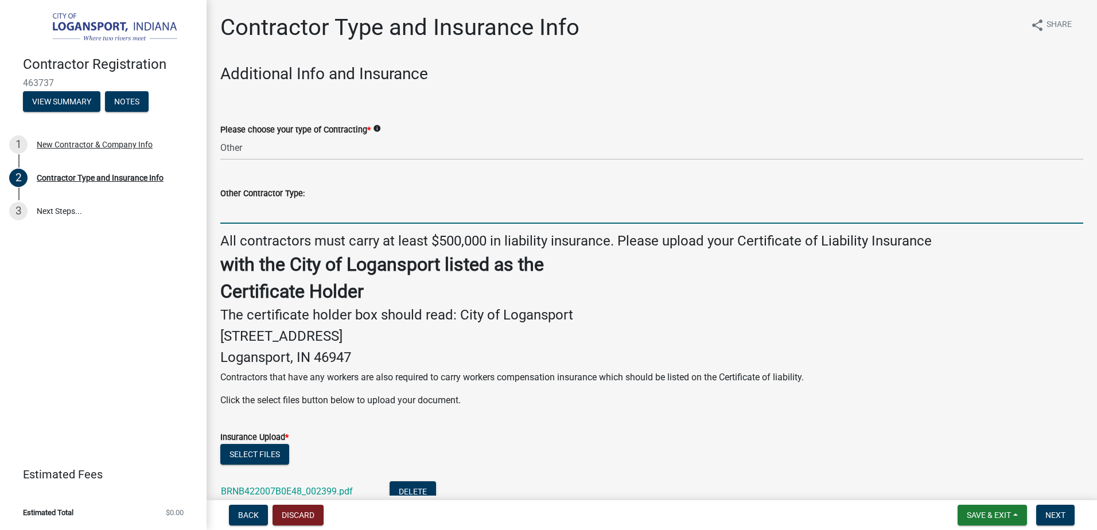
click at [270, 204] on input "Other Contractor Type:" at bounding box center [651, 212] width 863 height 24
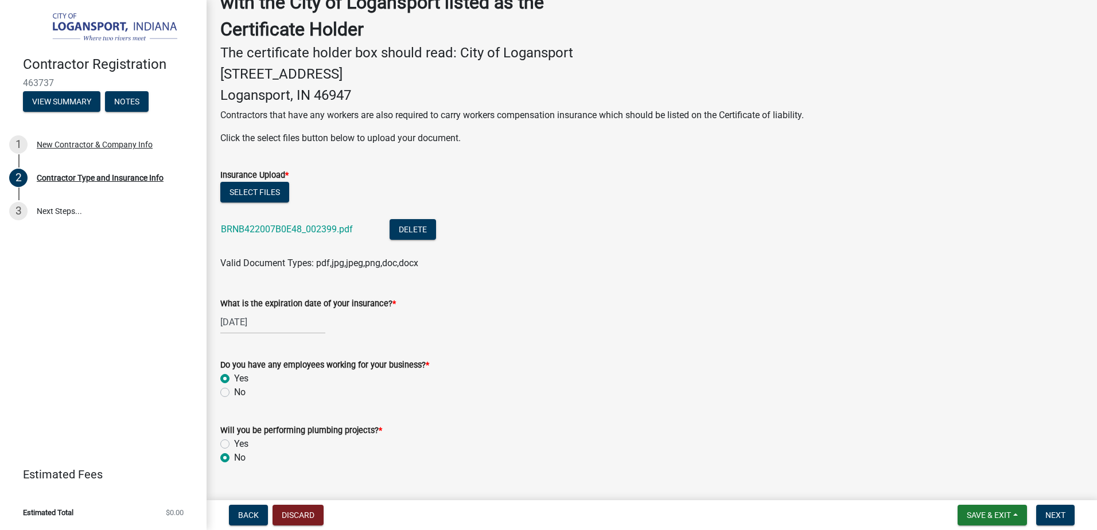
scroll to position [286, 0]
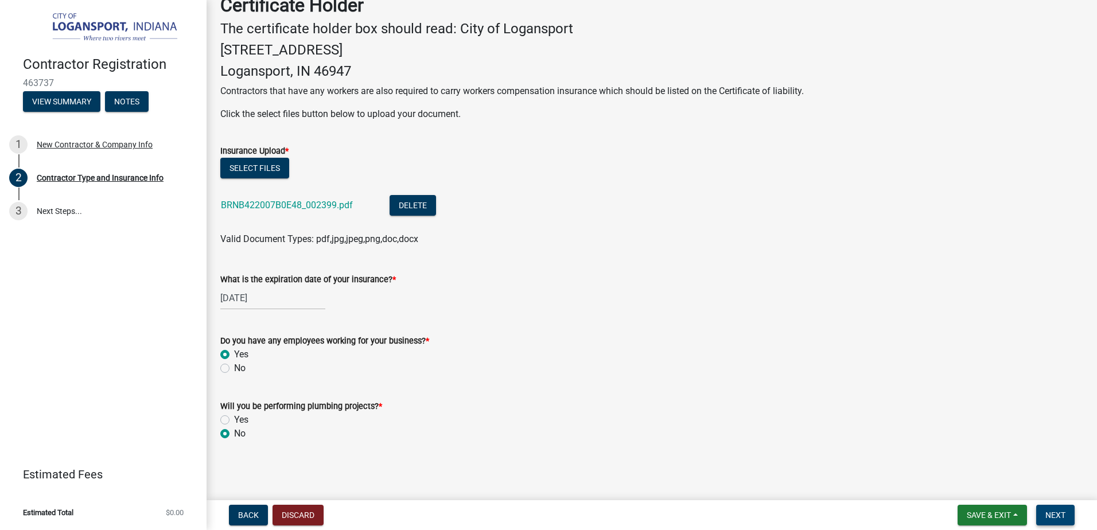
type input "MASONRY"
click at [1063, 511] on span "Next" at bounding box center [1056, 515] width 20 height 9
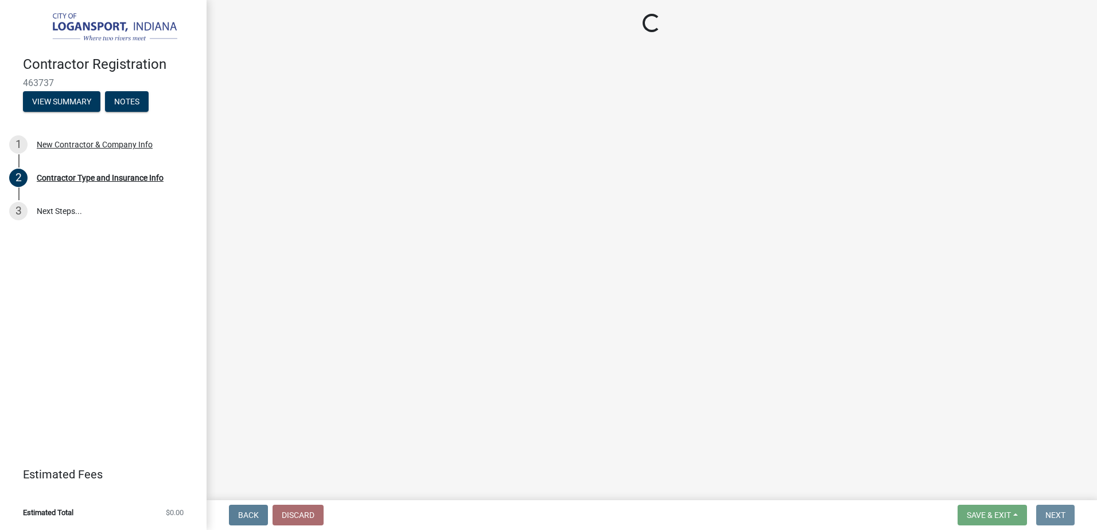
scroll to position [0, 0]
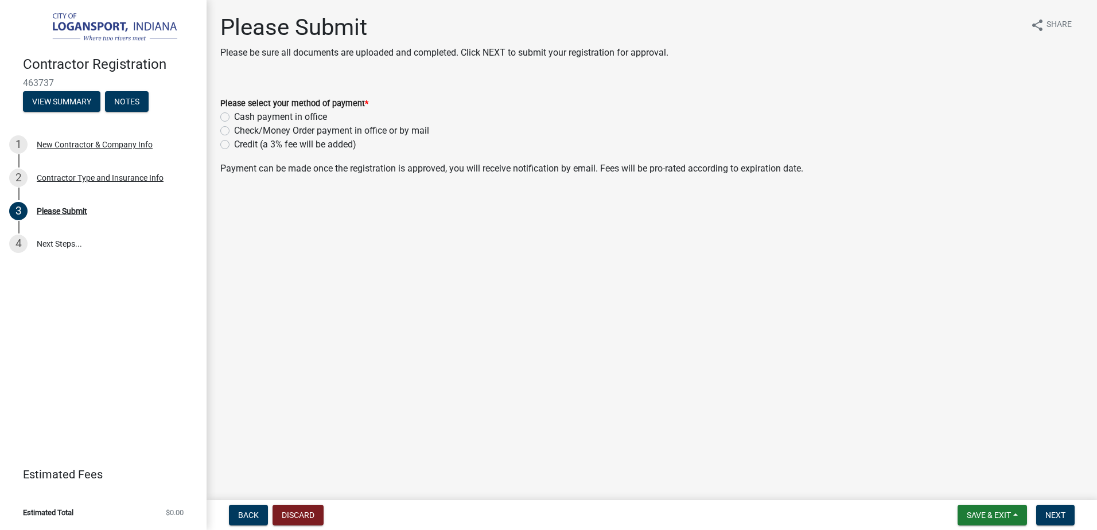
click at [234, 144] on label "Credit (a 3% fee will be added)" at bounding box center [295, 145] width 122 height 14
click at [234, 144] on input "Credit (a 3% fee will be added)" at bounding box center [237, 141] width 7 height 7
radio input "true"
click at [1057, 514] on span "Next" at bounding box center [1056, 515] width 20 height 9
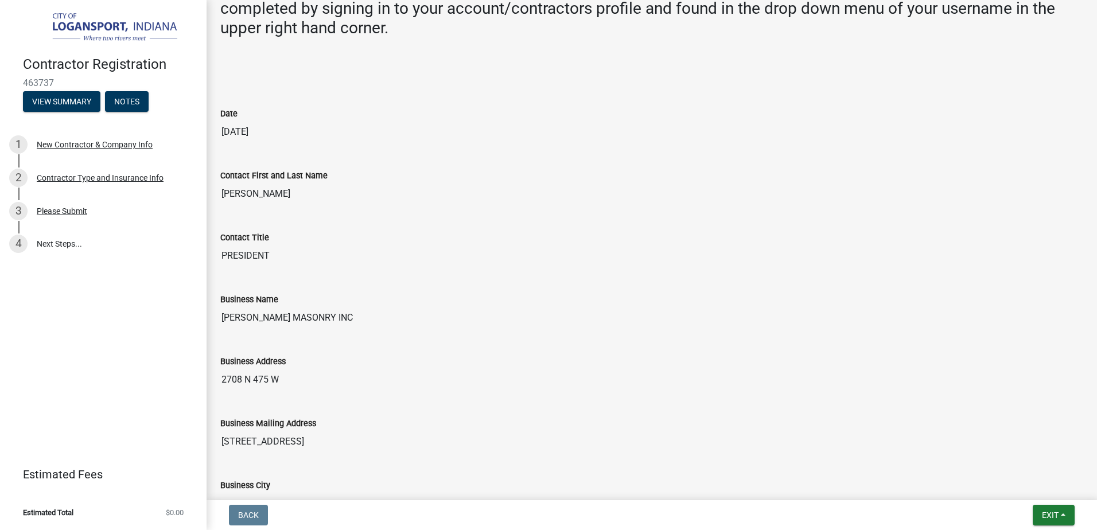
scroll to position [448, 0]
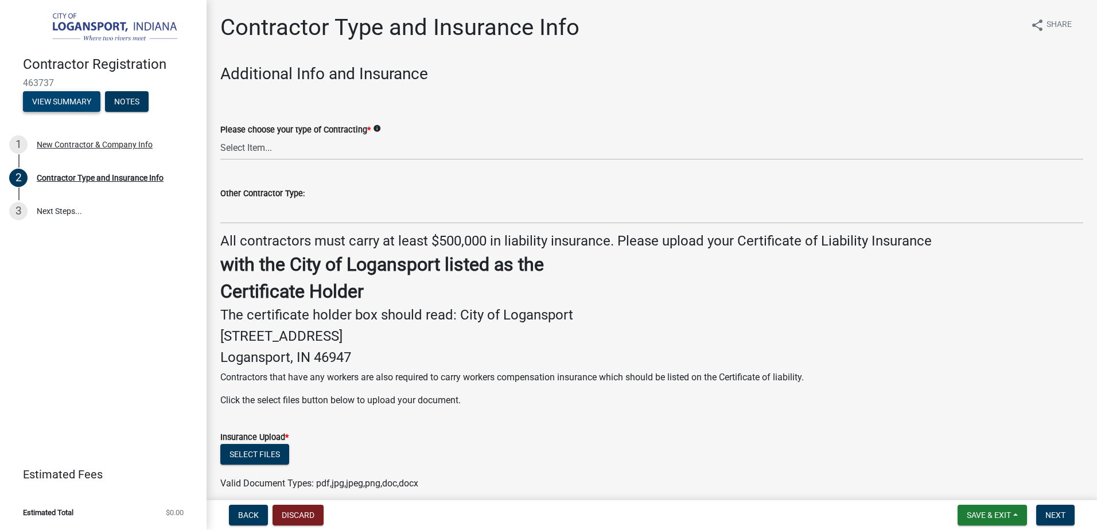
click at [70, 99] on button "View Summary" at bounding box center [61, 101] width 77 height 21
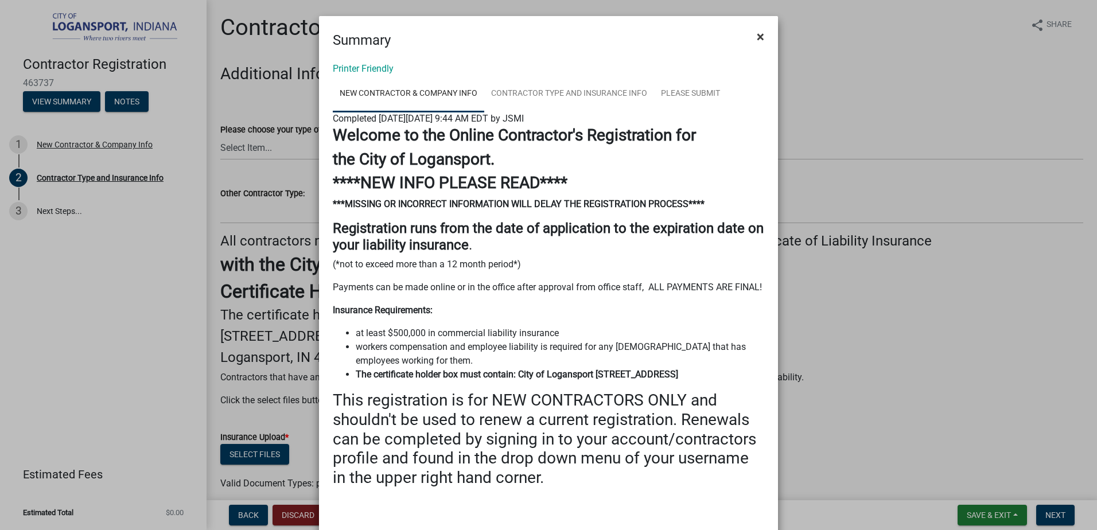
click at [757, 32] on span "×" at bounding box center [760, 37] width 7 height 16
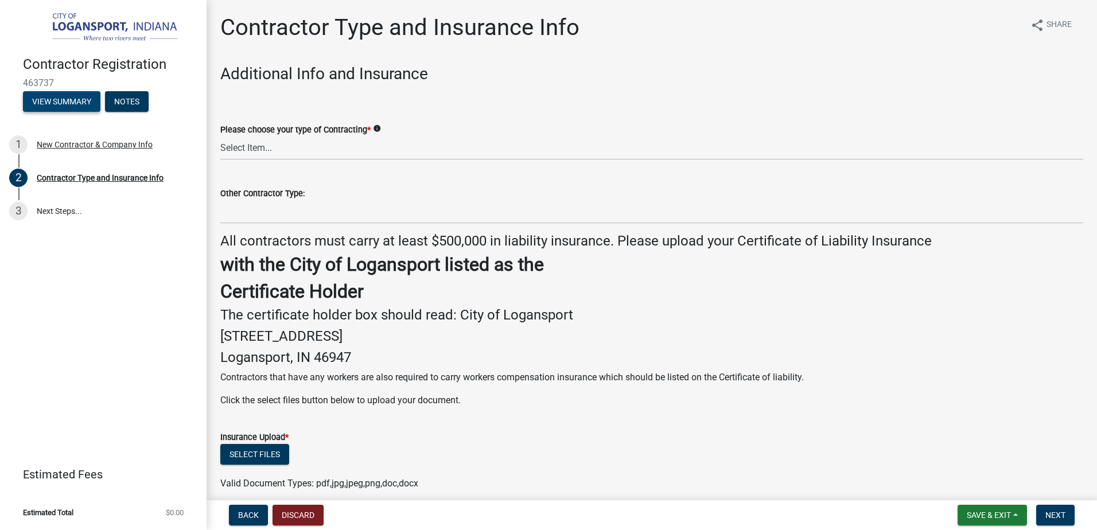
scroll to position [245, 0]
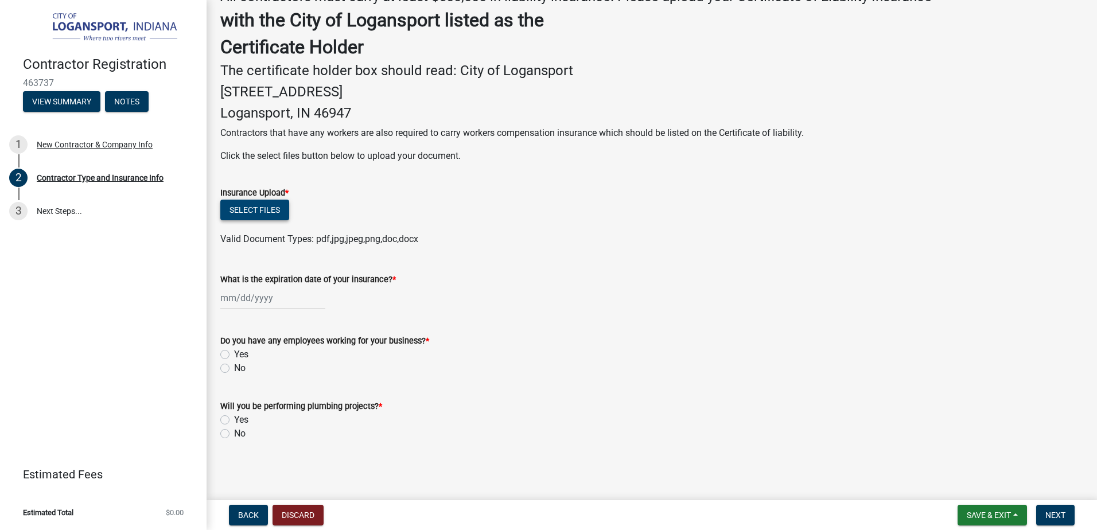
click at [255, 210] on button "Select files" at bounding box center [254, 210] width 69 height 21
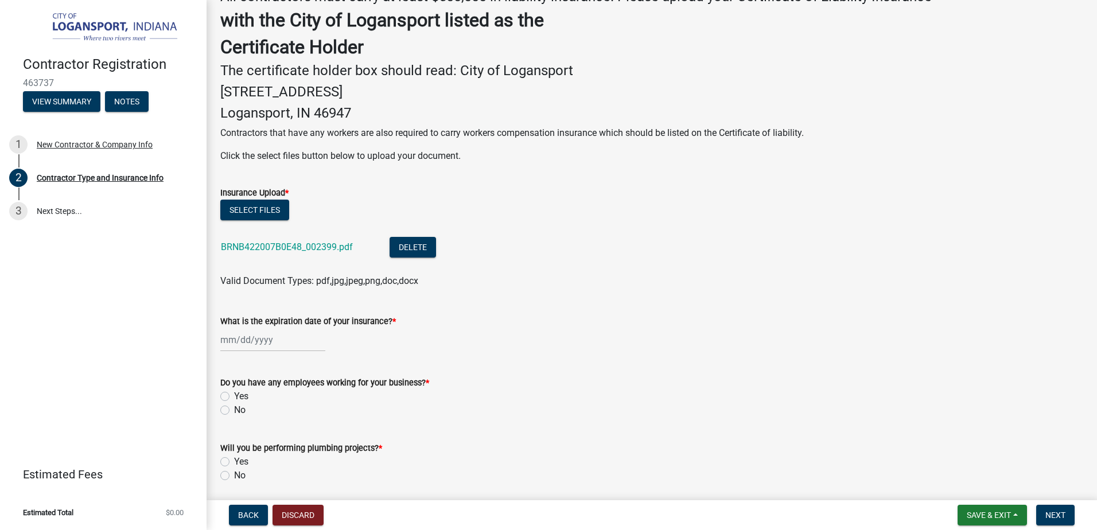
select select "8"
select select "2025"
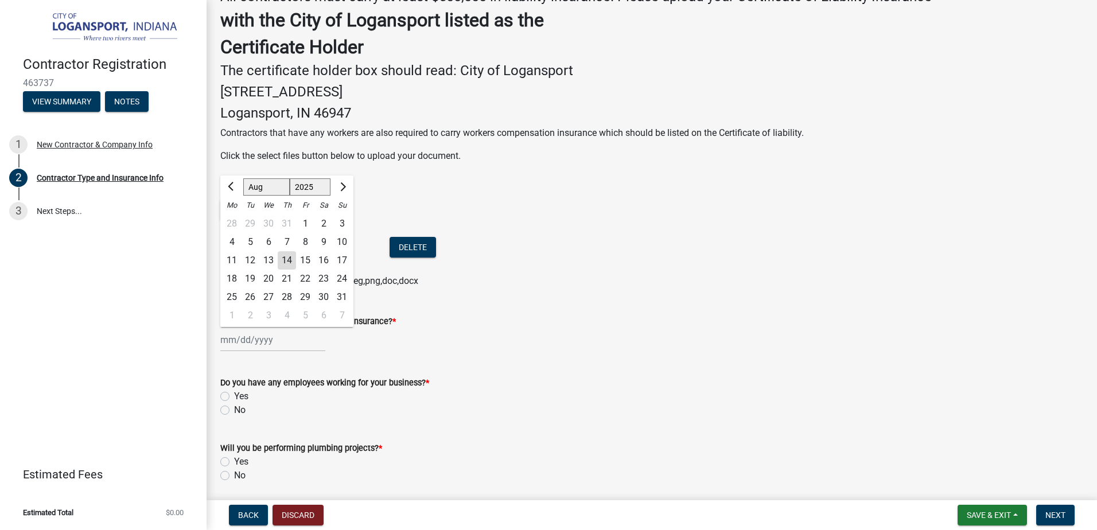
click at [232, 344] on input "What is the expiration date of your insurance? *" at bounding box center [272, 340] width 105 height 24
click at [350, 358] on wm-data-entity-input "What is the expiration date of your insurance? * [PERSON_NAME] Apr [PERSON_NAME…" at bounding box center [651, 330] width 863 height 64
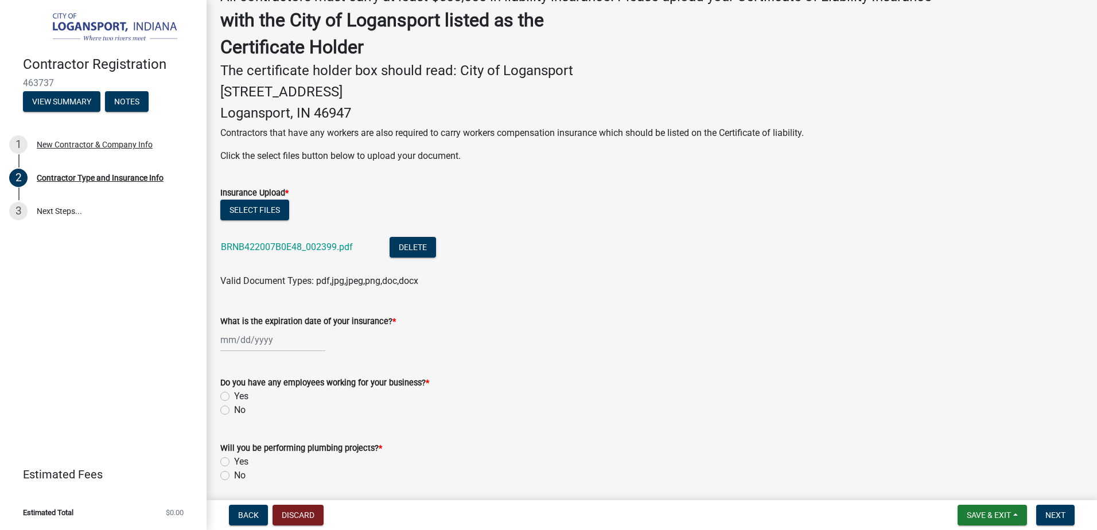
click at [249, 340] on div at bounding box center [272, 340] width 105 height 24
select select "8"
select select "2025"
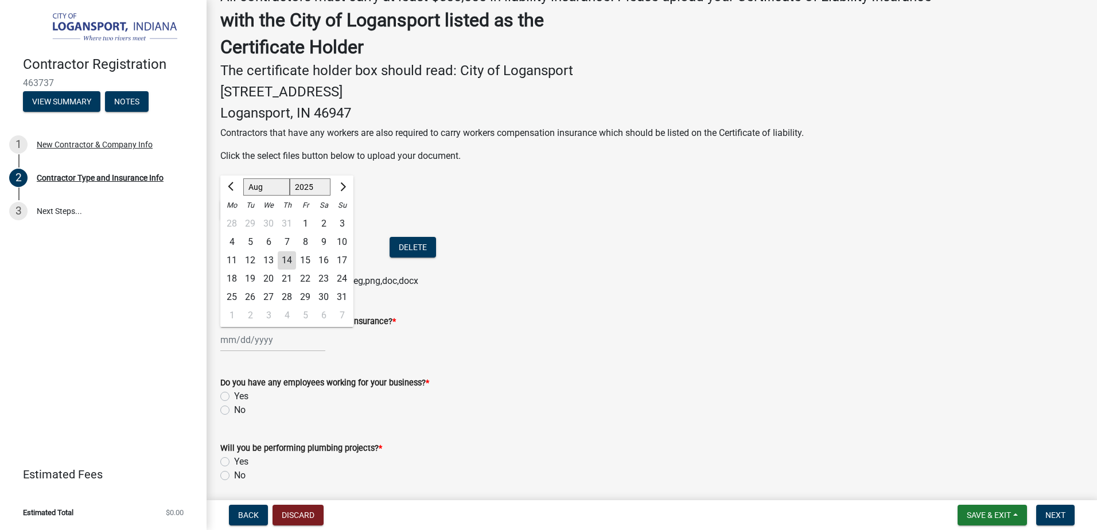
click at [287, 262] on div "14" at bounding box center [287, 260] width 18 height 18
type input "[DATE]"
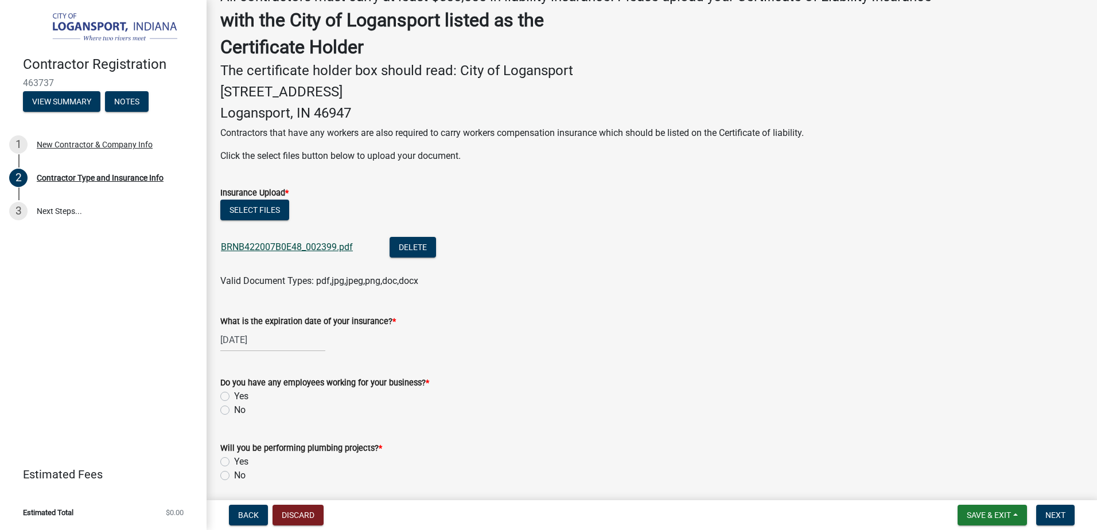
click at [277, 242] on link "BRNB422007B0E48_002399.pdf" at bounding box center [287, 247] width 132 height 11
click at [279, 340] on div "[DATE]" at bounding box center [272, 340] width 105 height 24
select select "8"
select select "2025"
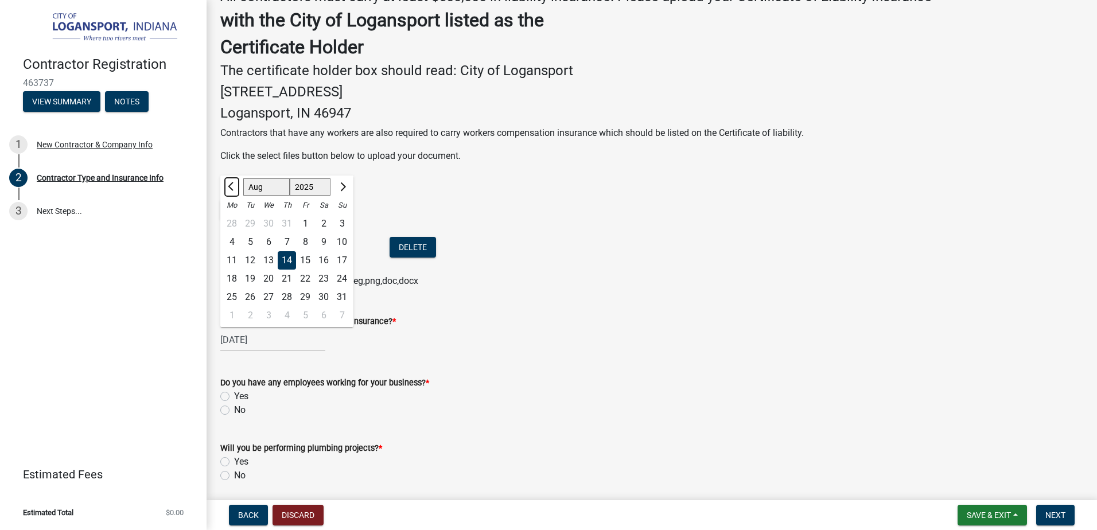
click at [231, 187] on span "Previous month" at bounding box center [232, 186] width 9 height 9
select select "4"
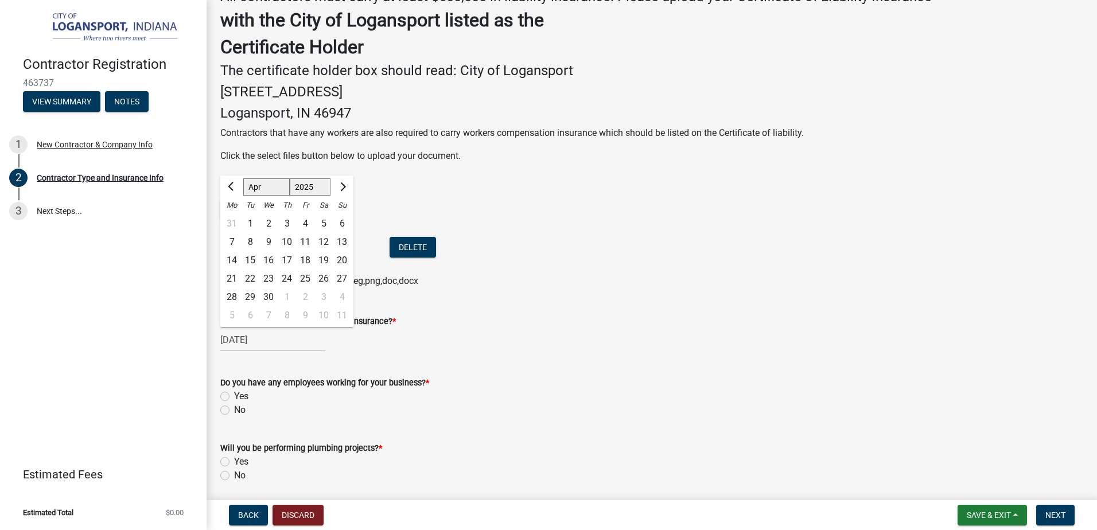
click at [324, 257] on div "19" at bounding box center [324, 260] width 18 height 18
type input "[DATE]"
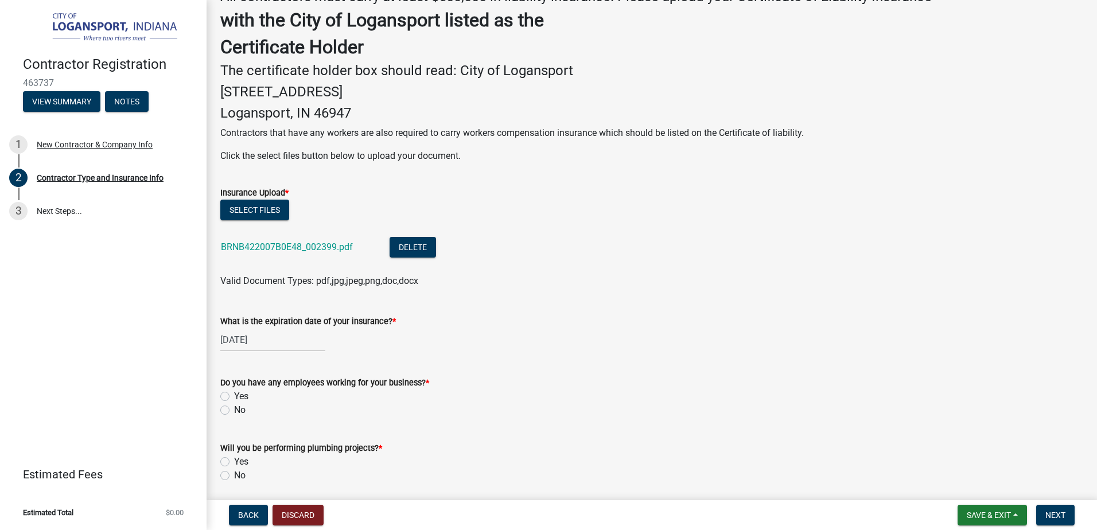
select select "4"
select select "2025"
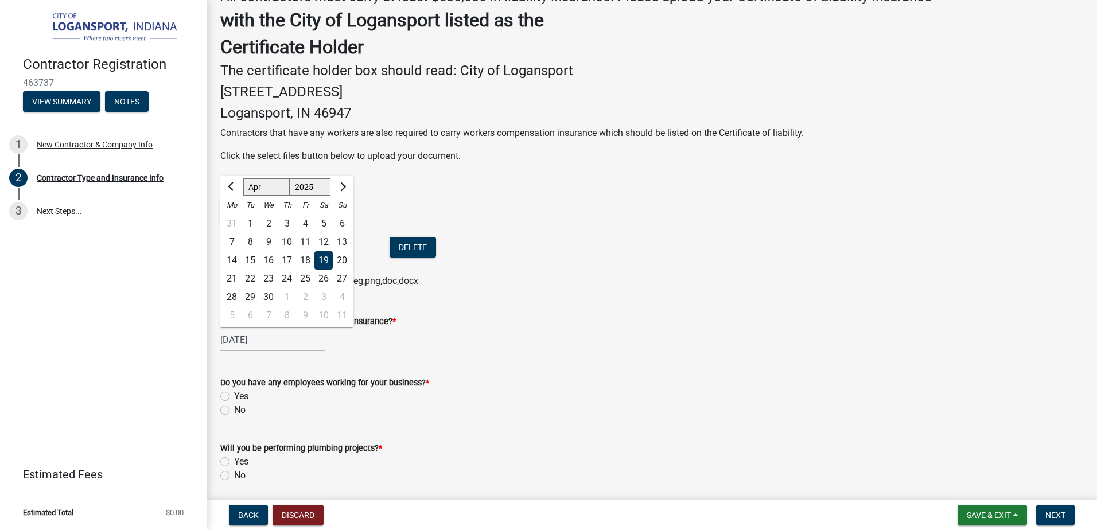
click at [277, 337] on div "[DATE] [PERSON_NAME] Apr May Jun [DATE] Aug Sep Oct Nov [DATE] 1526 1527 1528 1…" at bounding box center [272, 340] width 105 height 24
click at [339, 187] on span "Next month" at bounding box center [342, 186] width 9 height 9
click at [269, 187] on select "Jan Feb Mar Apr May Jun [DATE] Aug Sep Oct Nov Dec" at bounding box center [266, 187] width 46 height 17
click at [231, 185] on span "Previous month" at bounding box center [232, 186] width 9 height 9
select select "4"
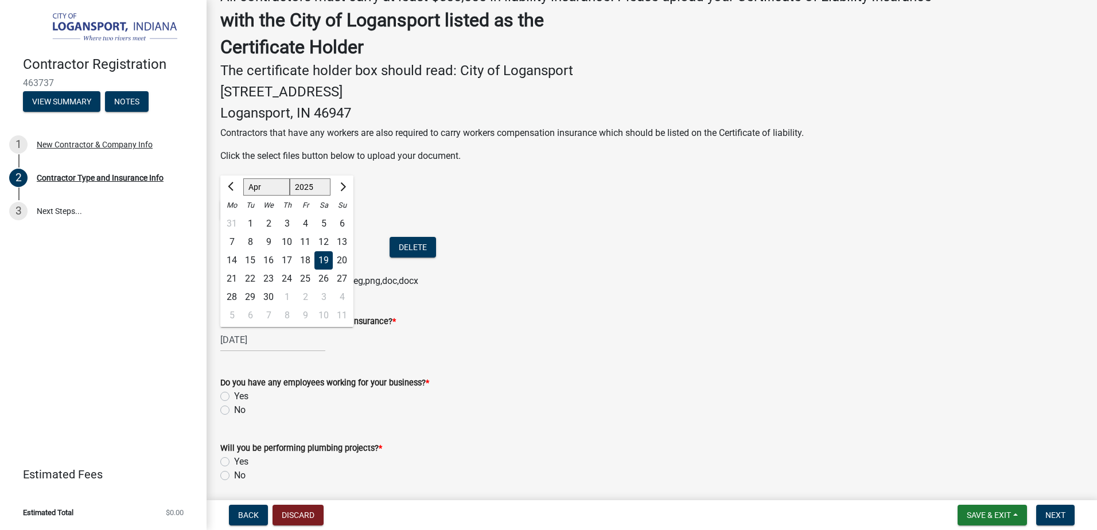
click at [316, 185] on select "1525 1526 1527 1528 1529 1530 1531 1532 1533 1534 1535 1536 1537 1538 1539 1540…" at bounding box center [310, 187] width 41 height 17
select select "2026"
click at [290, 179] on select "1525 1526 1527 1528 1529 1530 1531 1532 1533 1534 1535 1536 1537 1538 1539 1540…" at bounding box center [310, 187] width 41 height 17
click at [652, 381] on div "Do you have any employees working for your business? *" at bounding box center [651, 383] width 863 height 14
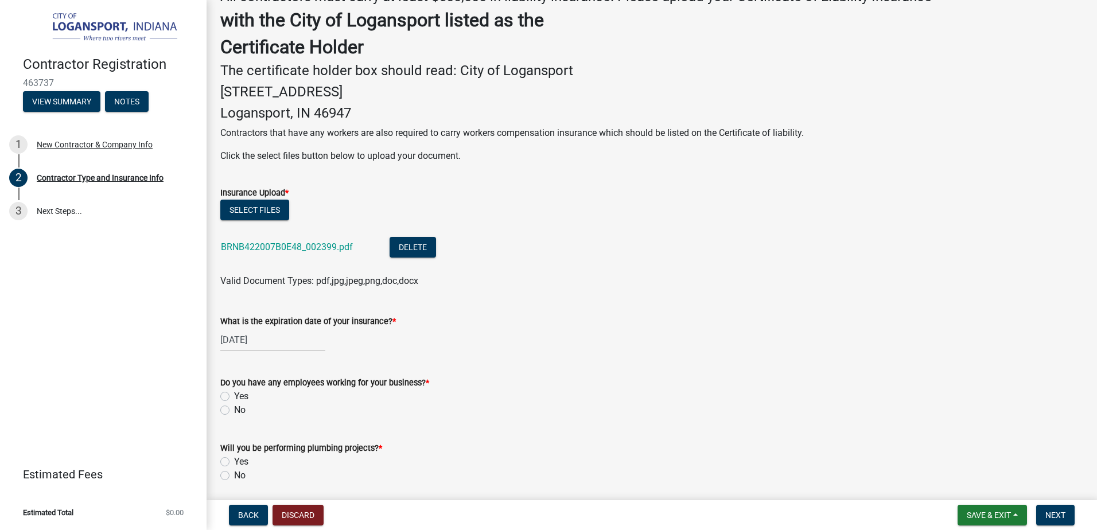
click at [279, 336] on div "[DATE]" at bounding box center [272, 340] width 105 height 24
select select "4"
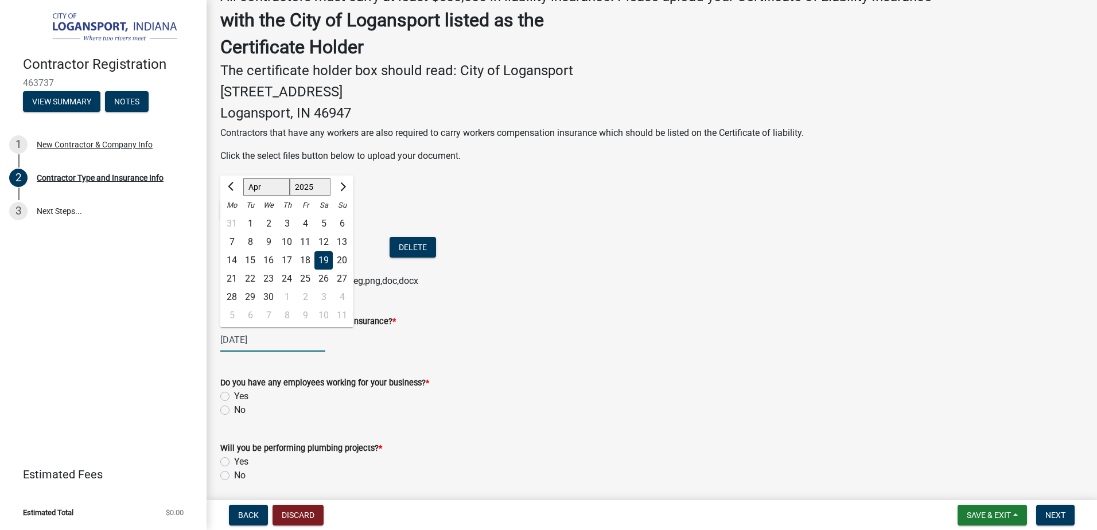
click at [315, 187] on select "1525 1526 1527 1528 1529 1530 1531 1532 1533 1534 1535 1536 1537 1538 1539 1540…" at bounding box center [310, 187] width 41 height 17
select select "2026"
click at [290, 179] on select "1525 1526 1527 1528 1529 1530 1531 1532 1533 1534 1535 1536 1537 1538 1539 1540…" at bounding box center [310, 187] width 41 height 17
click at [343, 259] on div "19" at bounding box center [342, 260] width 18 height 18
type input "[DATE]"
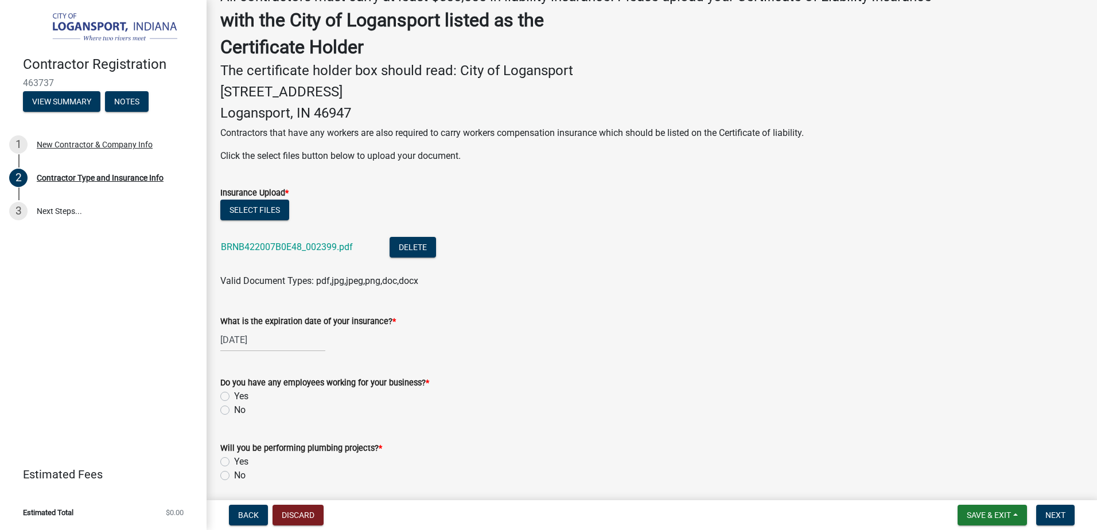
click at [234, 396] on label "Yes" at bounding box center [241, 397] width 14 height 14
click at [234, 396] on input "Yes" at bounding box center [237, 393] width 7 height 7
radio input "true"
click at [234, 475] on label "No" at bounding box center [239, 476] width 11 height 14
click at [234, 475] on input "No" at bounding box center [237, 472] width 7 height 7
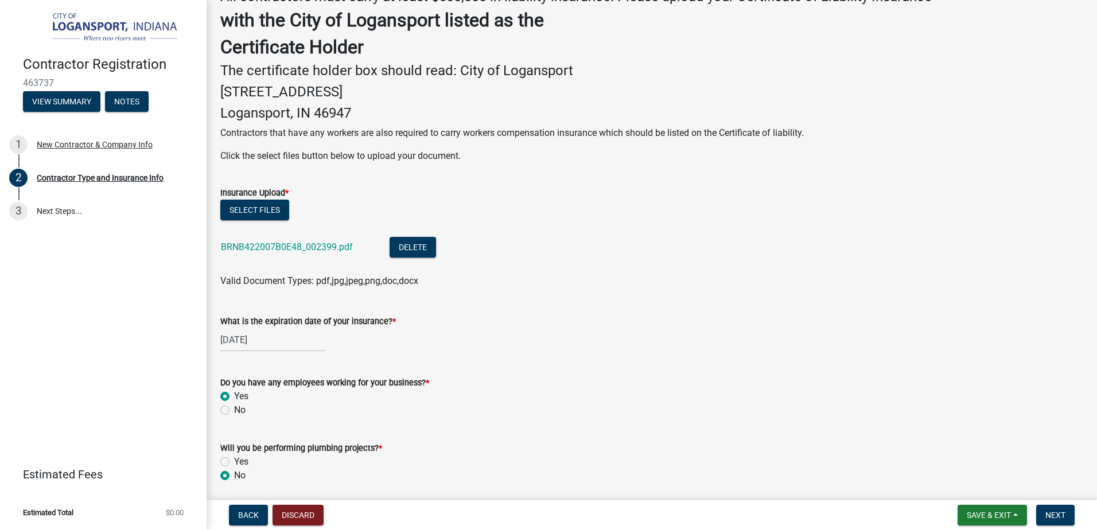
radio input "true"
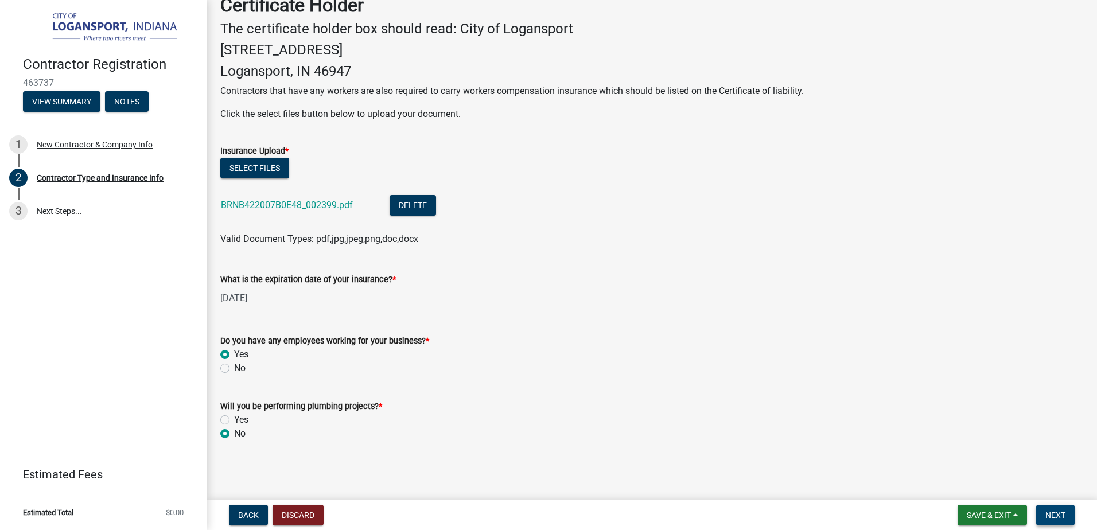
click at [1056, 515] on span "Next" at bounding box center [1056, 515] width 20 height 9
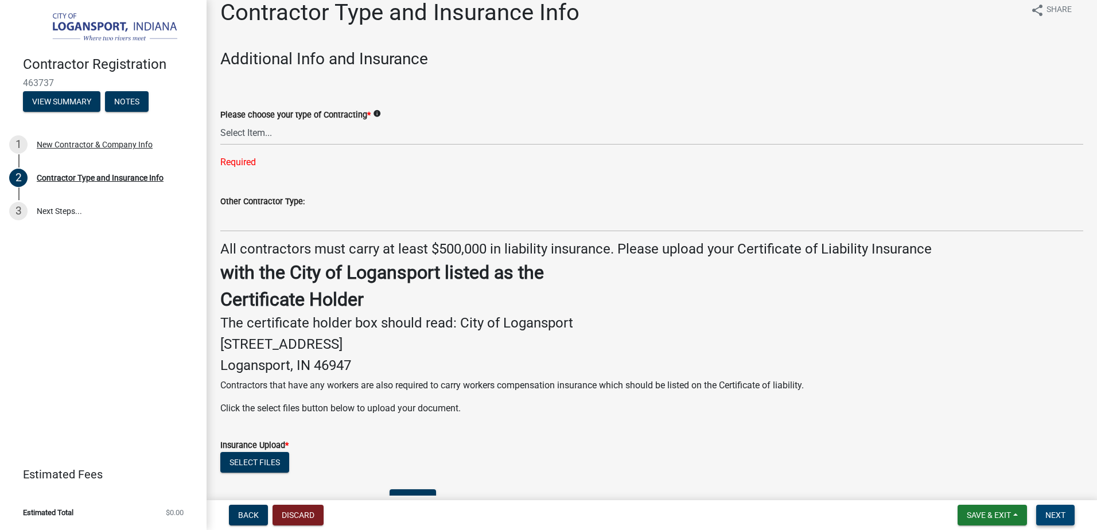
scroll to position [0, 0]
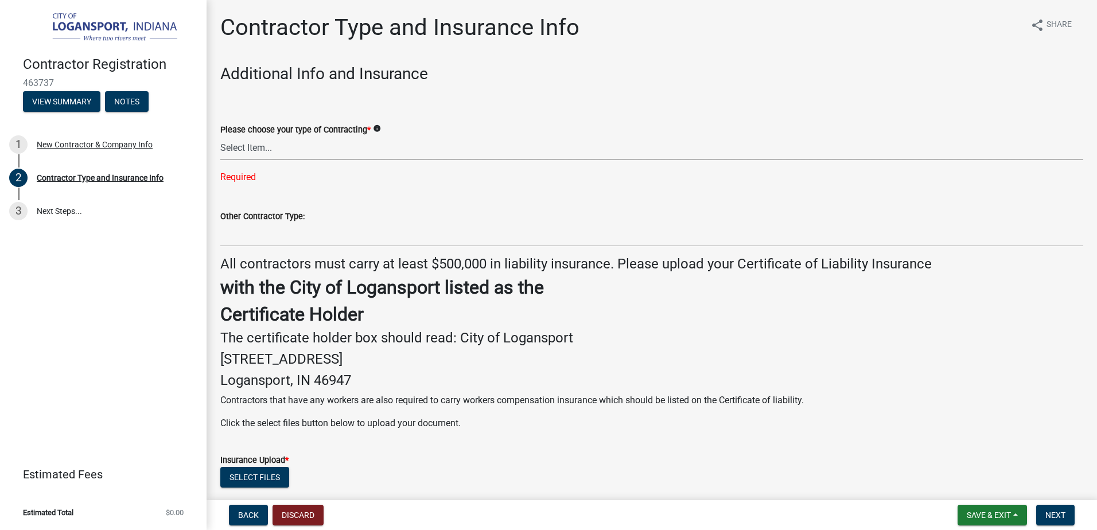
click at [249, 150] on select "Select Item... Plumber General HVAC Roofer Tree Service Demo Other" at bounding box center [651, 149] width 863 height 24
click at [220, 137] on select "Select Item... Plumber General HVAC Roofer Tree Service Demo Other" at bounding box center [651, 149] width 863 height 24
select select "685c3b33-4b2e-4886-8206-8c4246ca30b6"
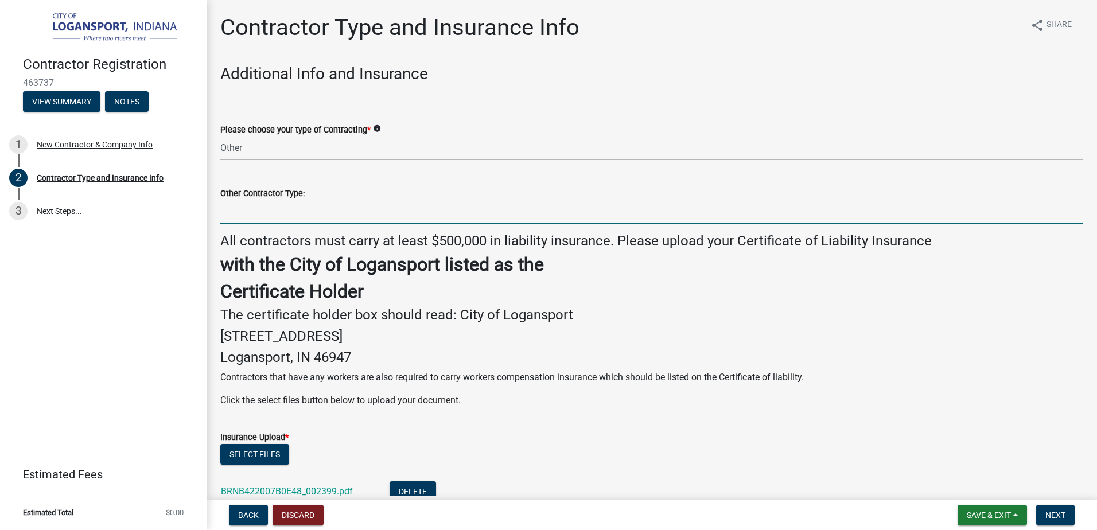
click at [253, 206] on input "Other Contractor Type:" at bounding box center [651, 212] width 863 height 24
type input "MASONRY"
drag, startPoint x: 817, startPoint y: 329, endPoint x: 829, endPoint y: 330, distance: 12.1
click at [820, 330] on h4 "[STREET_ADDRESS]" at bounding box center [651, 336] width 863 height 17
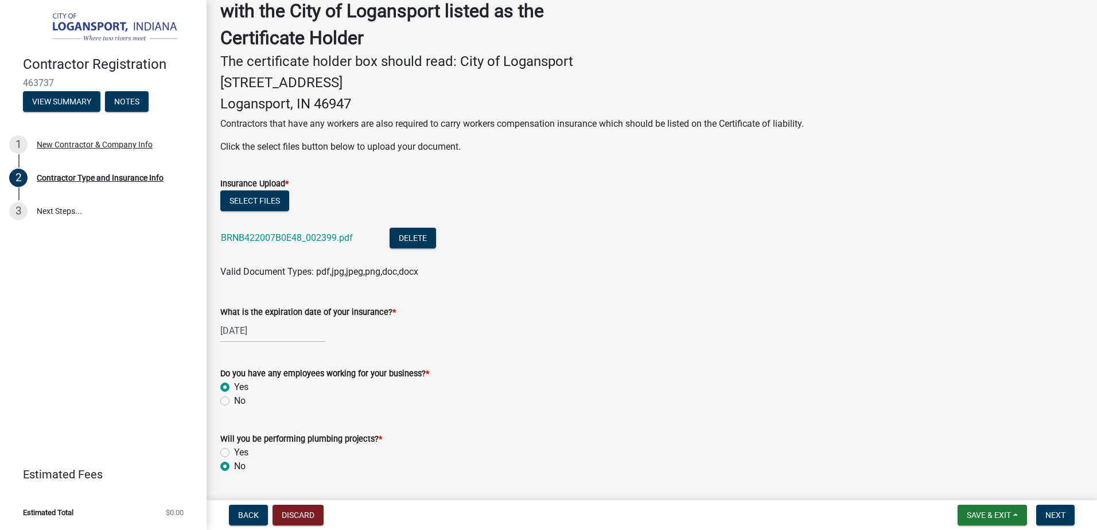
scroll to position [286, 0]
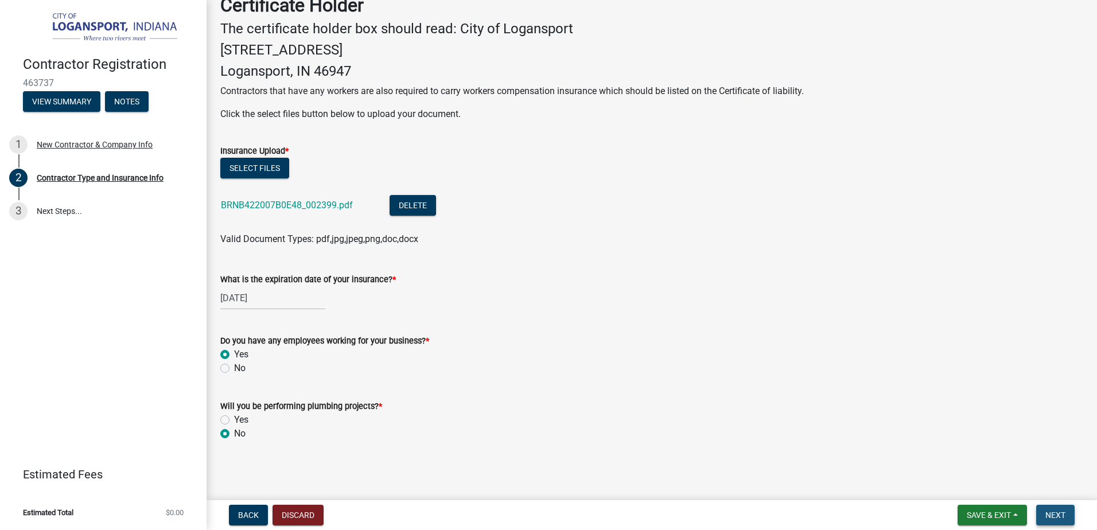
click at [1057, 512] on span "Next" at bounding box center [1056, 515] width 20 height 9
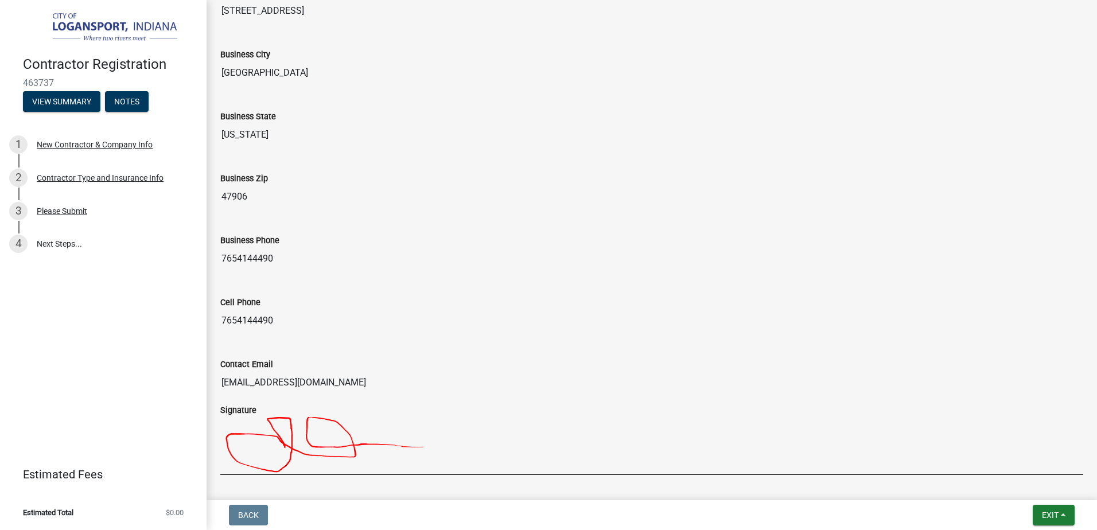
scroll to position [871, 0]
